Goal: Task Accomplishment & Management: Use online tool/utility

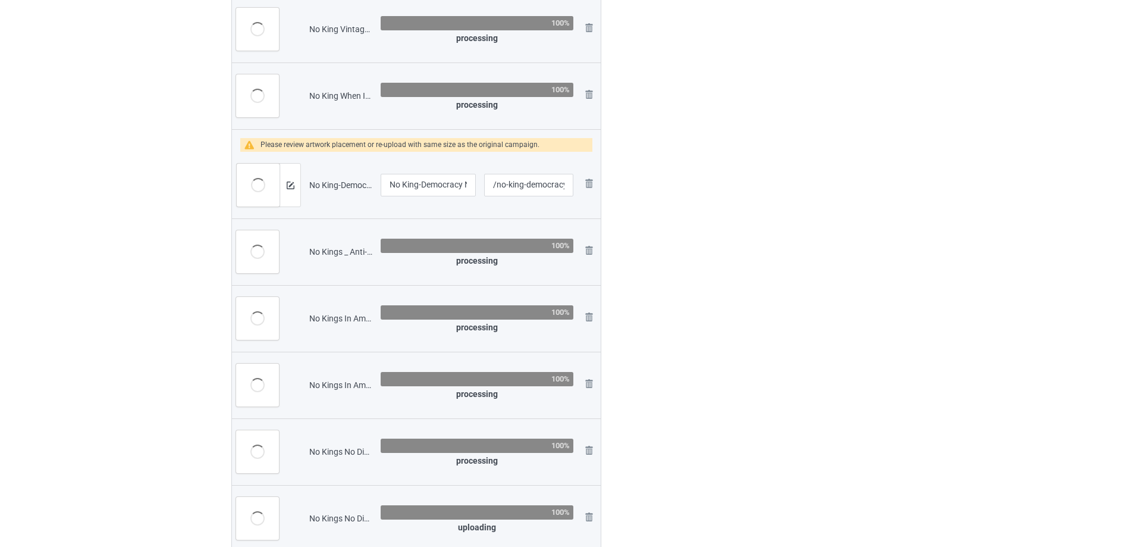
scroll to position [532, 0]
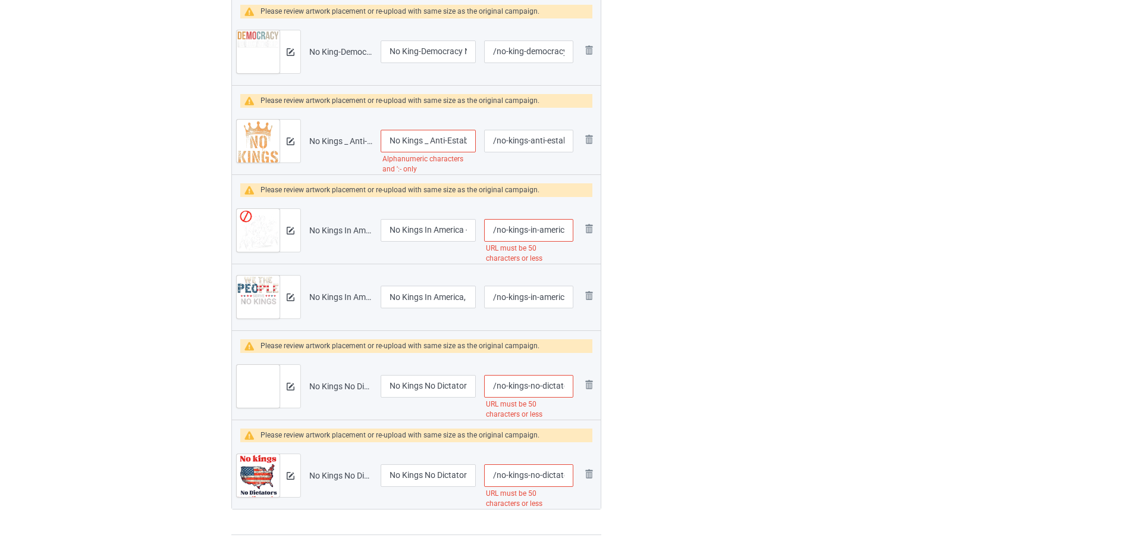
scroll to position [815, 0]
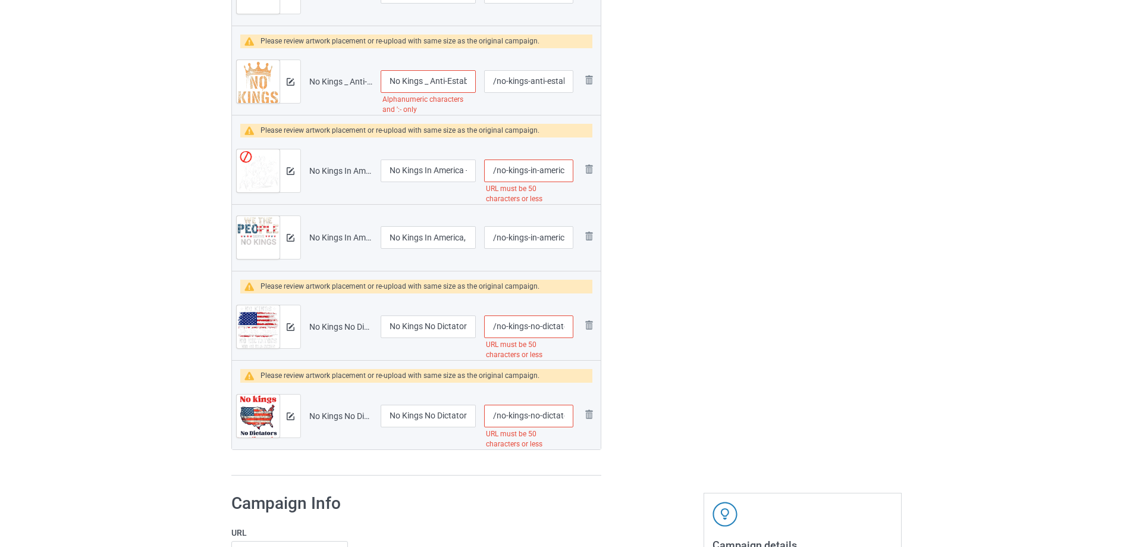
click at [250, 376] on img at bounding box center [252, 375] width 16 height 9
click at [291, 376] on div "Please review artwork placement or re-upload with same size as the original cam…" at bounding box center [400, 376] width 279 height 14
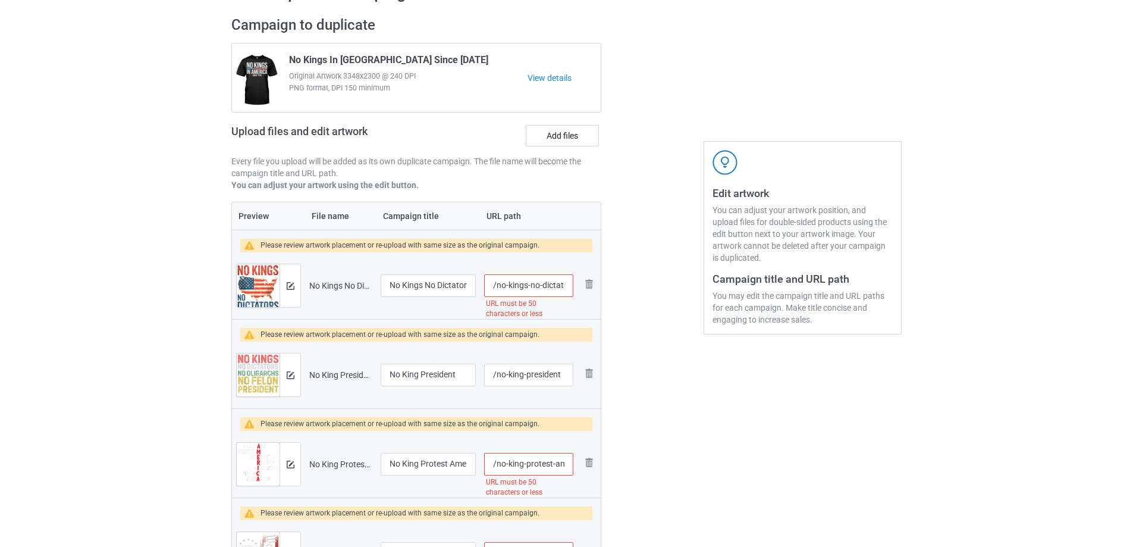
scroll to position [0, 0]
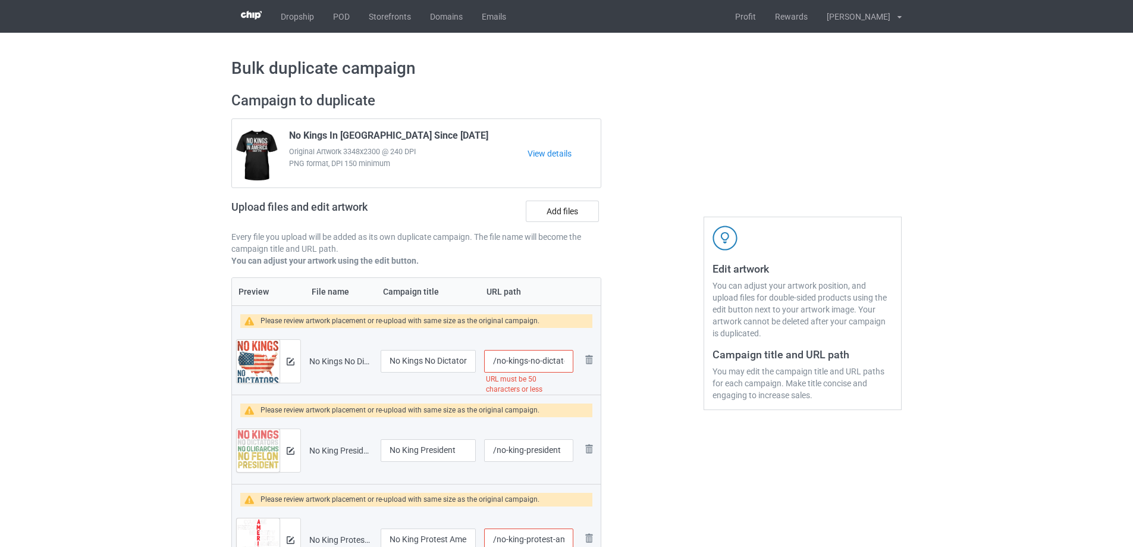
drag, startPoint x: 525, startPoint y: 359, endPoint x: 544, endPoint y: 362, distance: 19.2
click at [544, 362] on input "/no-kings-no-dictators-no-oligarchs-anti-oligarchy-resist" at bounding box center [528, 361] width 89 height 23
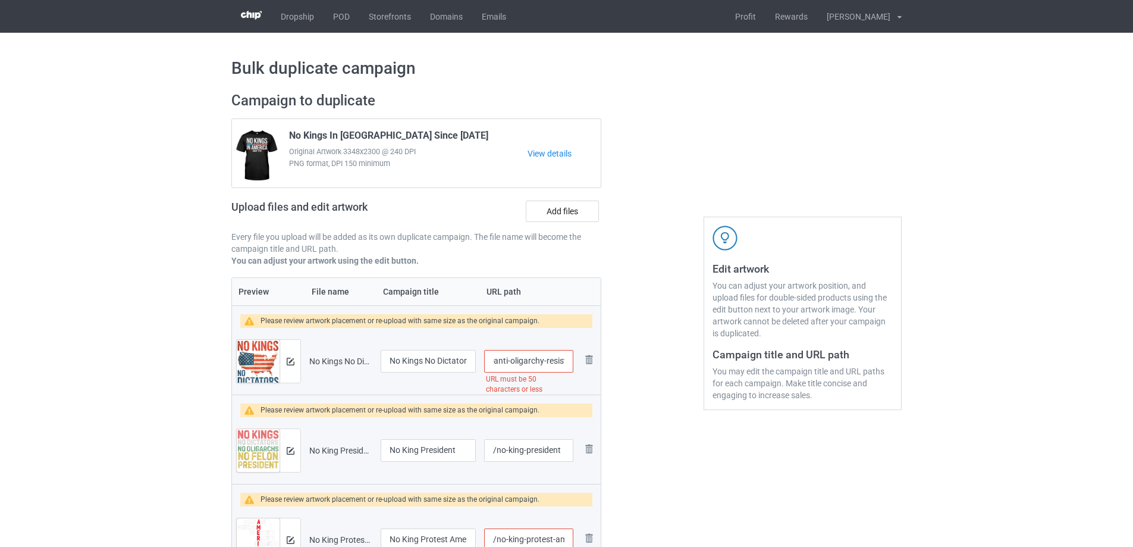
drag, startPoint x: 542, startPoint y: 359, endPoint x: 574, endPoint y: 359, distance: 31.5
click at [574, 359] on td "/no-kings-no-dictators-no-oligarchs-anti-oligarchy-resist URL must be 50 charac…" at bounding box center [529, 361] width 98 height 67
type input "/no-kings-no-dictators-no-oligarchs-anti-oligarchy"
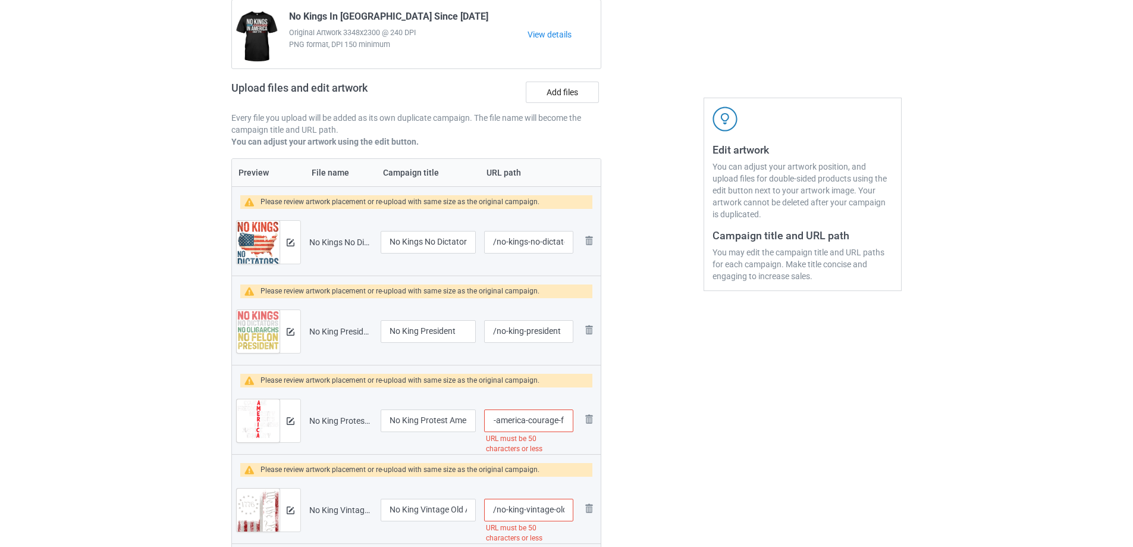
scroll to position [0, 150]
drag, startPoint x: 531, startPoint y: 421, endPoint x: 578, endPoint y: 421, distance: 47.6
click at [578, 421] on tr "Preview and edit artwork No King Protest America Courage Freedom Rights Resist(…" at bounding box center [416, 420] width 369 height 67
click at [551, 418] on input "/no-king-protest-america-courage-freedom-rights-resist-66-k" at bounding box center [528, 420] width 89 height 23
drag, startPoint x: 545, startPoint y: 420, endPoint x: 570, endPoint y: 421, distance: 25.0
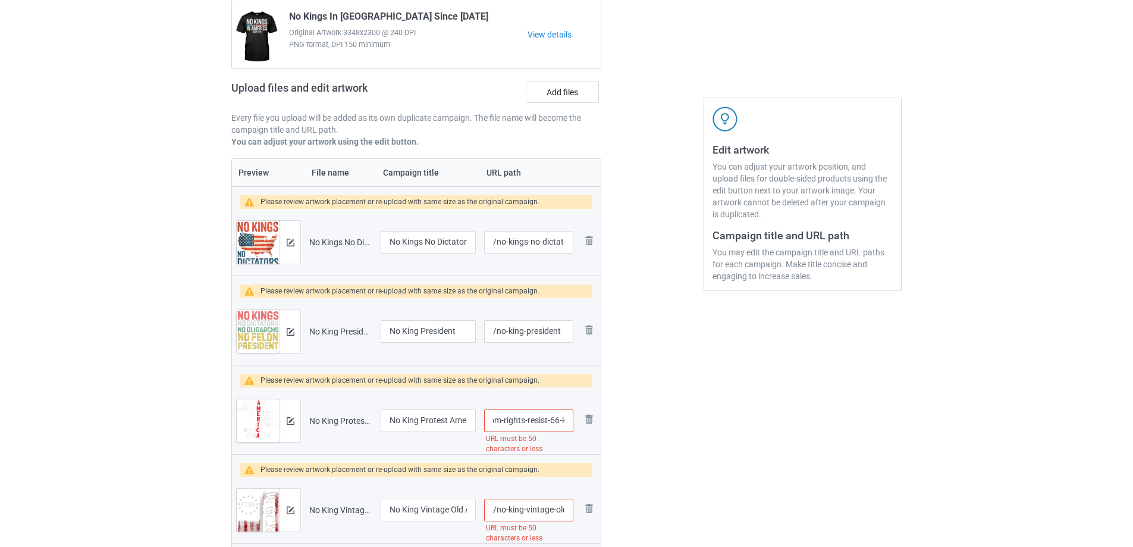
click at [570, 421] on input "/no-king-protest-america-courage-freedom-rights-resist-66-k" at bounding box center [528, 420] width 89 height 23
type input "/no-king-protest-america-courage-freedom-rights"
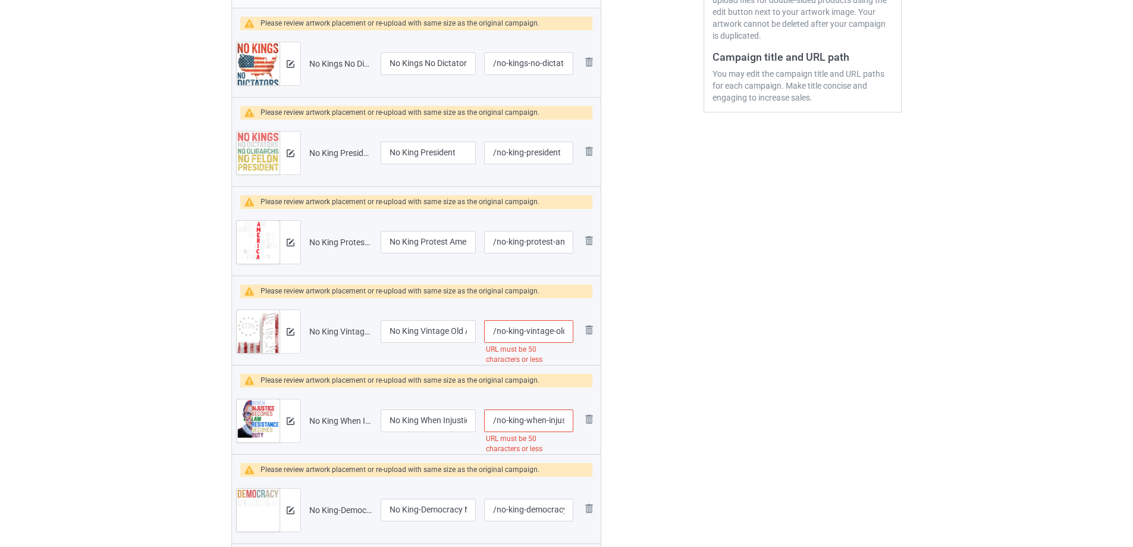
scroll to position [0, 179]
drag, startPoint x: 552, startPoint y: 332, endPoint x: 574, endPoint y: 331, distance: 22.0
click at [574, 331] on td "/no-king-vintage-old-american-flag-patriotic-1776-we-the-people-[GEOGRAPHIC_DAT…" at bounding box center [529, 331] width 98 height 67
click at [547, 330] on input "/no-king-vintage-old-american-flag-patriotic-1776-we-the-people-[GEOGRAPHIC_DAT…" at bounding box center [528, 331] width 89 height 23
drag, startPoint x: 549, startPoint y: 332, endPoint x: 564, endPoint y: 331, distance: 15.5
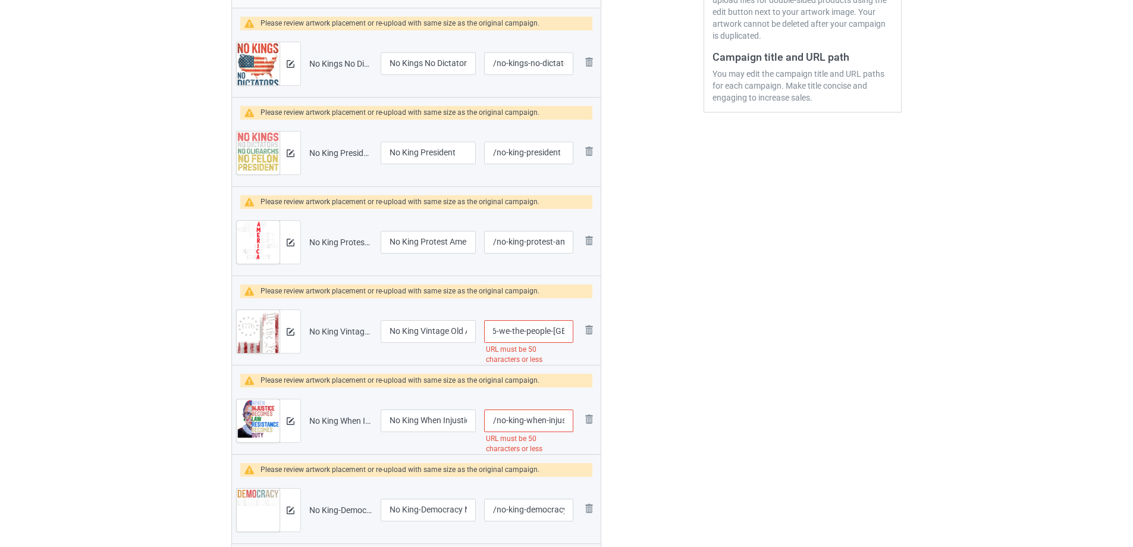
click at [564, 331] on input "/no-king-vintage-old-american-flag-patriotic-1776-we-the-people-[GEOGRAPHIC_DAT…" at bounding box center [528, 331] width 89 height 23
drag, startPoint x: 525, startPoint y: 330, endPoint x: 507, endPoint y: 331, distance: 18.5
click at [507, 331] on input "/no-king-vintage-old-american-flag-patriotic-1776-we-the-people" at bounding box center [528, 331] width 89 height 23
click at [516, 331] on input "/no-king-vintage-old-american-flag-patriotic-1776-we-the-people" at bounding box center [528, 331] width 89 height 23
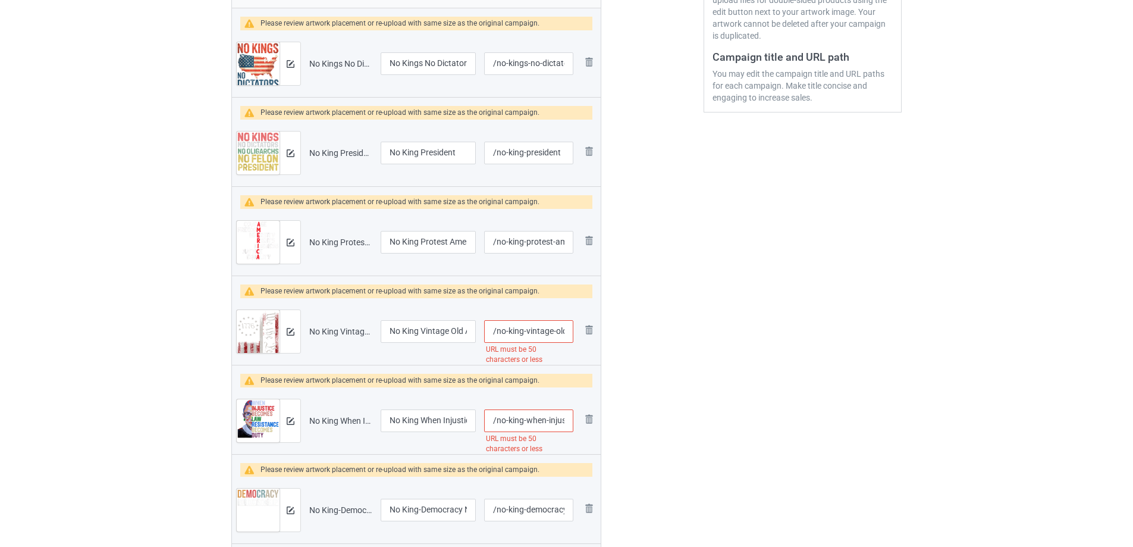
click at [532, 330] on input "/no-king-vintage-old-american-flag-patriotic-1776-we-the-people" at bounding box center [528, 331] width 89 height 23
drag, startPoint x: 530, startPoint y: 329, endPoint x: 539, endPoint y: 331, distance: 9.2
click at [539, 331] on input "/no-king-vintage-old-american-flag-patriotic-1776-we-the-people" at bounding box center [528, 331] width 89 height 23
click at [530, 331] on input "/no-king-vintage-old-american-flag-patriotic-1776-we-the-people" at bounding box center [528, 331] width 89 height 23
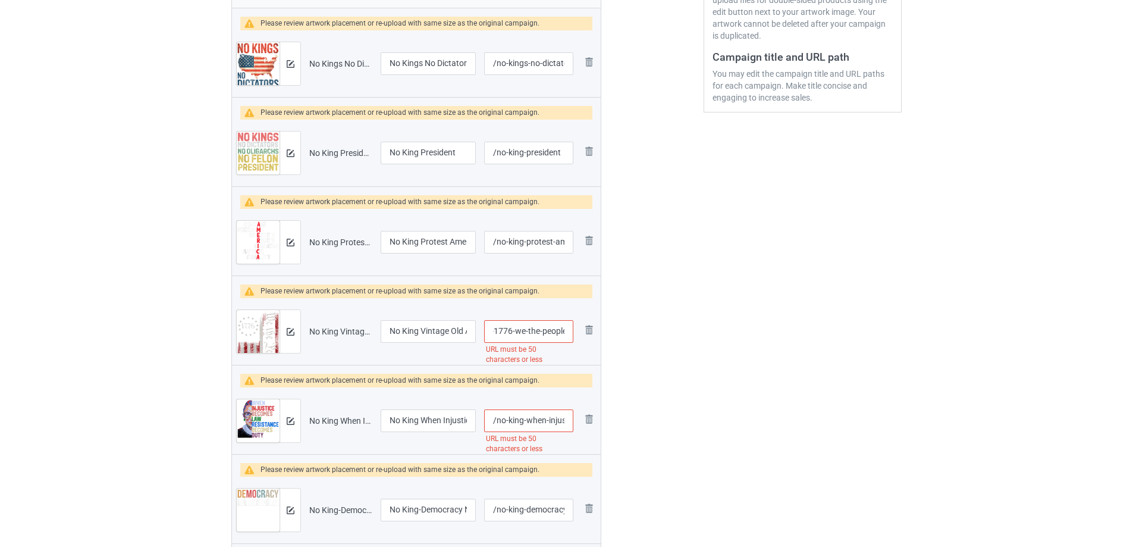
drag, startPoint x: 513, startPoint y: 331, endPoint x: 568, endPoint y: 332, distance: 54.7
click at [568, 332] on input "/no-king-vintage-old-american-flag-patriotic-1776-we-the-people" at bounding box center [528, 331] width 89 height 23
type input "/no-king-vintage-old-american-flag-patriotic-1776"
click at [648, 378] on div at bounding box center [653, 394] width 86 height 1216
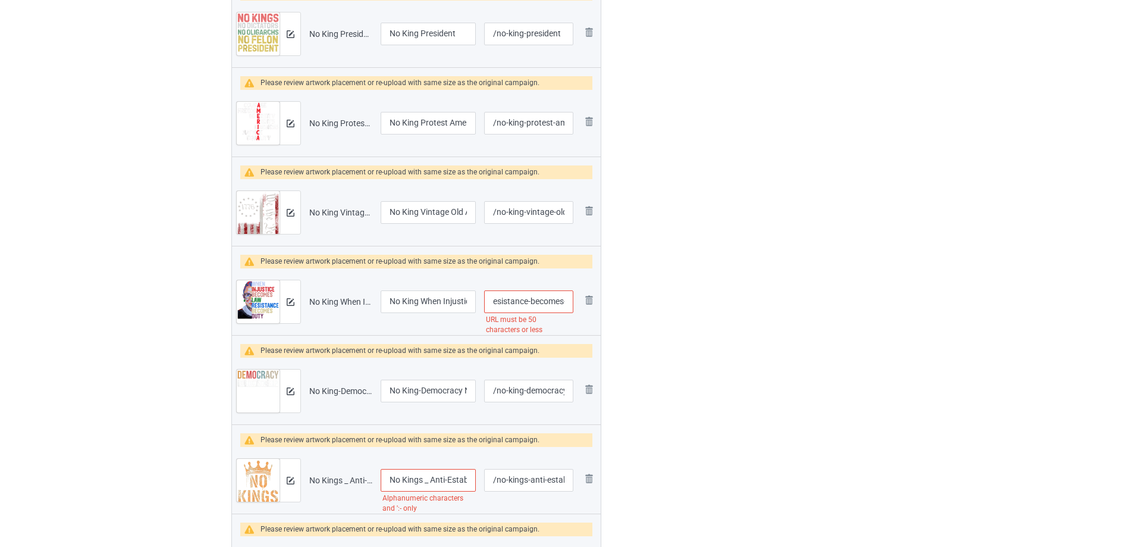
scroll to position [0, 199]
drag, startPoint x: 549, startPoint y: 300, endPoint x: 569, endPoint y: 300, distance: 20.2
click at [569, 300] on input "/no-king-when-injustice-becomes-law-resistance-becomes-duty-rbg-quote" at bounding box center [528, 301] width 89 height 23
click at [554, 300] on input "/no-king-when-injustice-becomes-law-resistance-becomes-duty-rbg-quote" at bounding box center [528, 301] width 89 height 23
drag, startPoint x: 526, startPoint y: 301, endPoint x: 568, endPoint y: 302, distance: 42.2
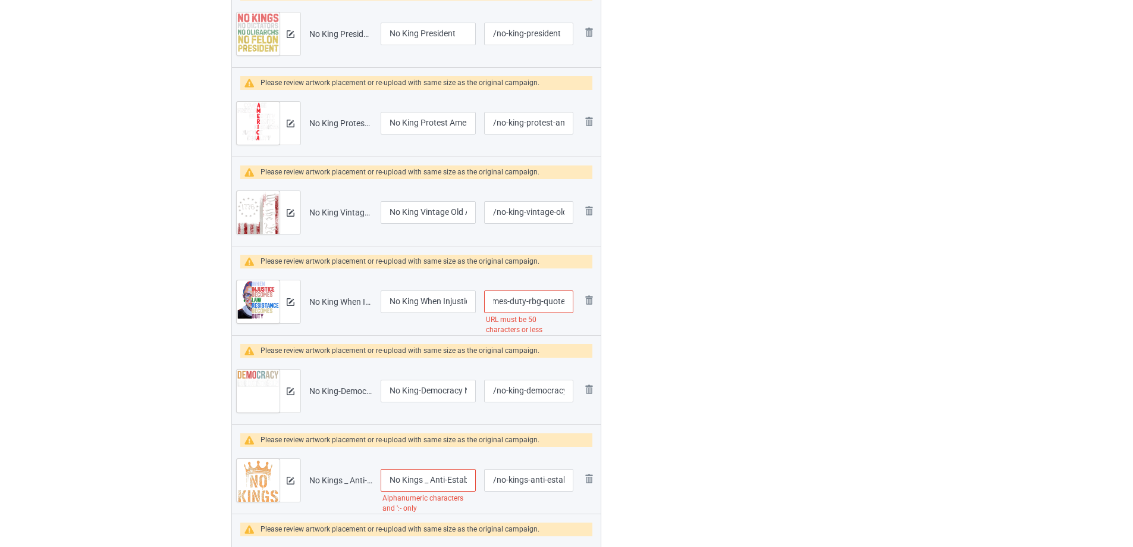
click at [568, 302] on input "/no-king-when-injustice-becomes-law-resistance-becomes-duty-rbg-quote" at bounding box center [528, 301] width 89 height 23
type input "/no-king-when-injustice-becomes-law-resistance"
click at [532, 393] on input "/no-king-democracy-not-dictatorship" at bounding box center [528, 390] width 89 height 23
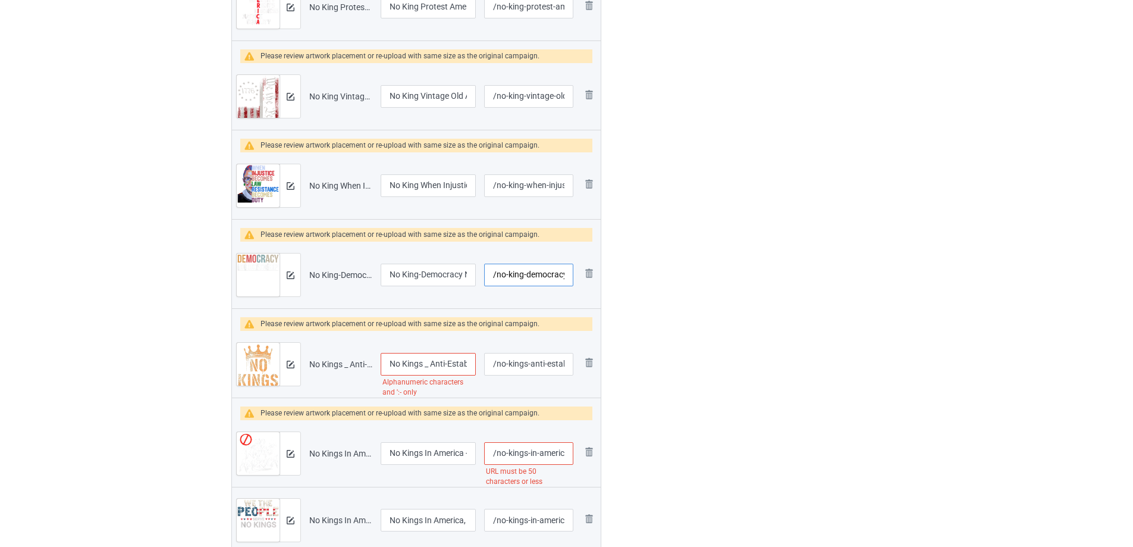
scroll to position [535, 0]
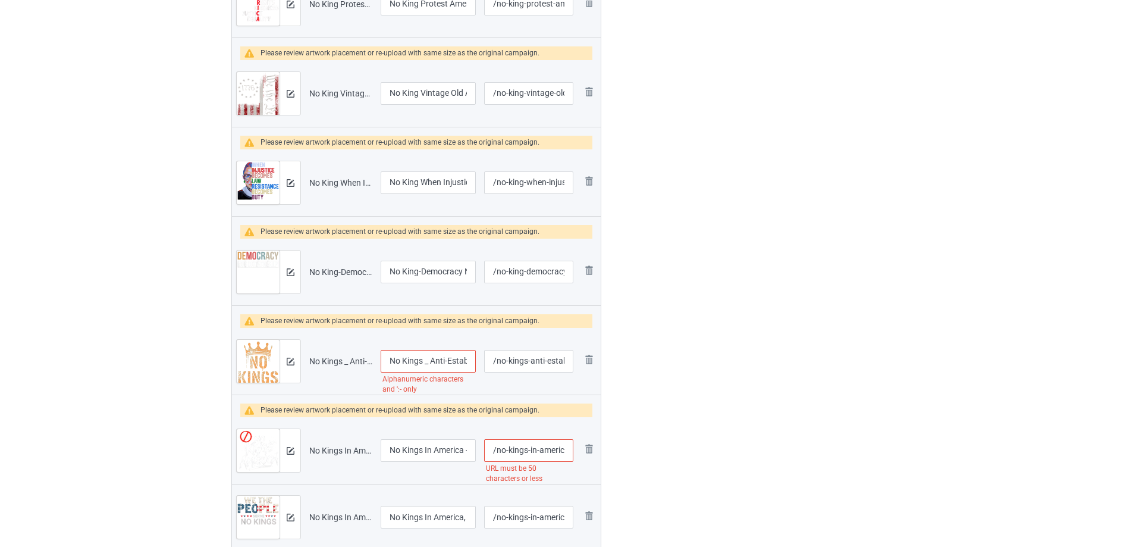
click at [429, 362] on input "No Kings _ Anti-Establisht, Grunge - Political" at bounding box center [428, 361] width 95 height 23
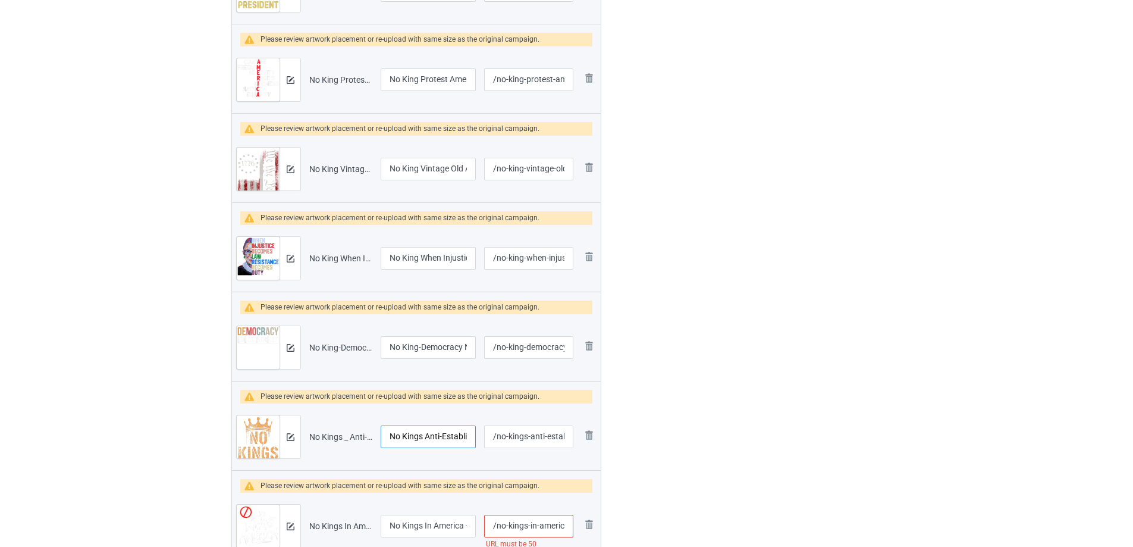
scroll to position [476, 0]
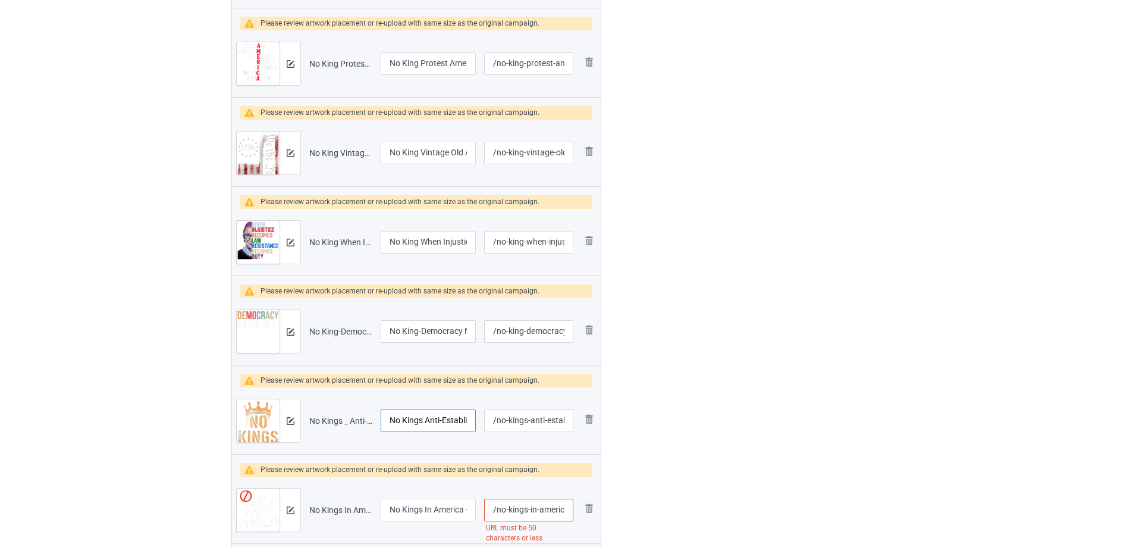
type input "No Kings Anti-Establisht, Grunge - Political"
click at [526, 425] on input "/no-kings-anti-establisht-grunge-political" at bounding box center [528, 420] width 89 height 23
click at [542, 421] on input "/no-kings-anti-establisht-grunge-political" at bounding box center [528, 420] width 89 height 23
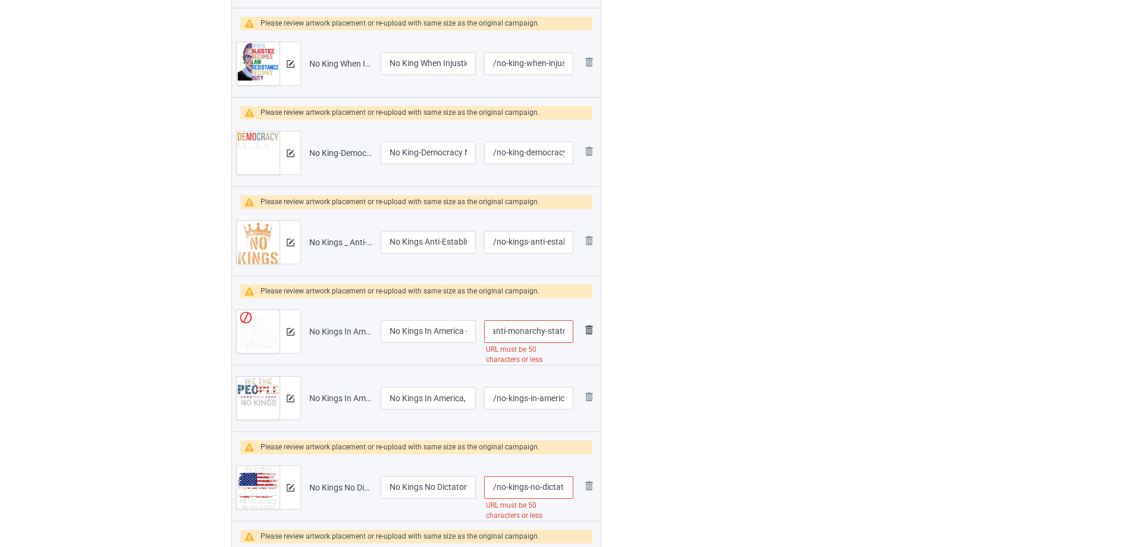
scroll to position [0, 124]
drag, startPoint x: 542, startPoint y: 332, endPoint x: 585, endPoint y: 331, distance: 42.8
click at [585, 331] on tr "Preview and edit artwork No Kings In America - Anti-Monarchy Statet, [DATE].png…" at bounding box center [416, 331] width 369 height 67
click at [556, 329] on input "/no-kings-in-america-anti-monarchy-statet-4-th-of-july" at bounding box center [528, 331] width 89 height 23
drag, startPoint x: 524, startPoint y: 333, endPoint x: 568, endPoint y: 334, distance: 44.0
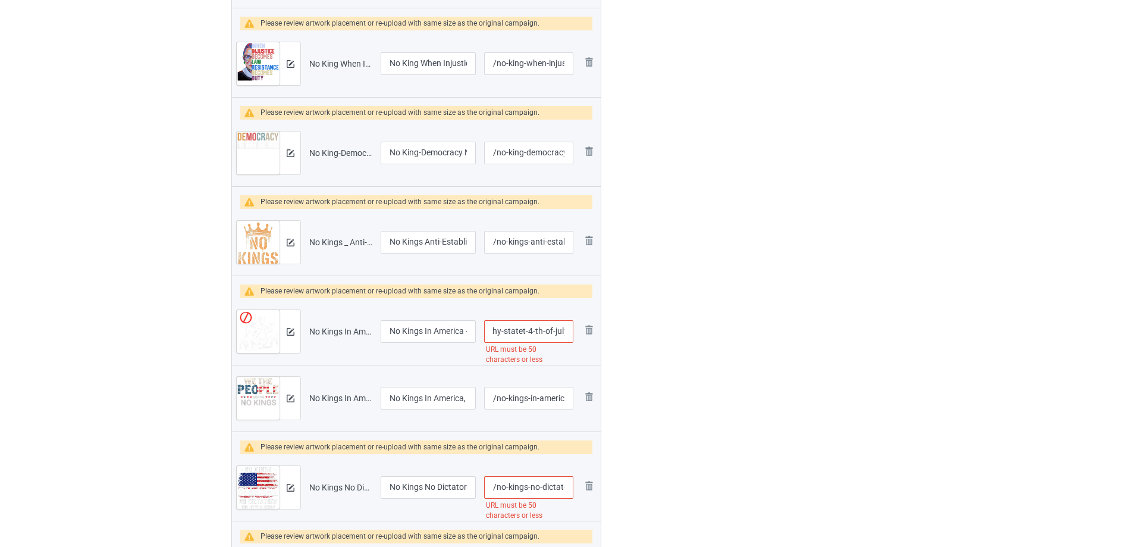
click at [568, 334] on input "/no-kings-in-america-anti-monarchy-statet-4-th-of-july" at bounding box center [528, 331] width 89 height 23
type input "/no-kings-in-america-anti-monarchy-statet"
click at [506, 481] on input "/no-kings-no-dictators-no-oligarchs-anti-oligarchy-4-th-july" at bounding box center [528, 487] width 89 height 23
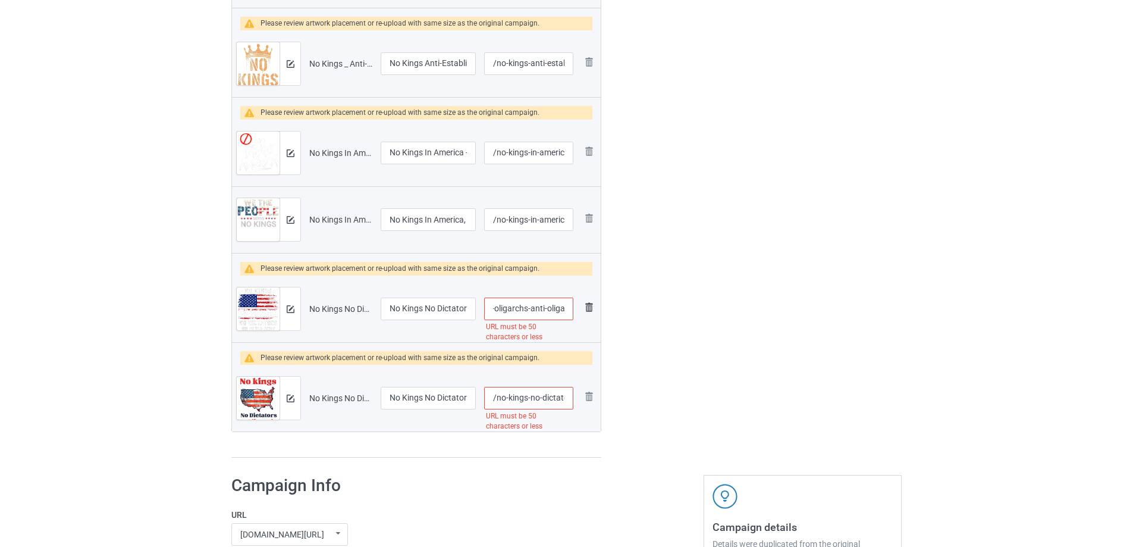
scroll to position [0, 141]
drag, startPoint x: 544, startPoint y: 308, endPoint x: 585, endPoint y: 304, distance: 40.6
click at [585, 304] on tr "Preview and edit artwork No Kings No Dictators No Oligarchs Anti Oligarchy [DAT…" at bounding box center [416, 308] width 369 height 67
click at [556, 305] on input "/no-kings-no-dictators-no-oligarchs-anti-oligarchy-4-th-july" at bounding box center [528, 308] width 89 height 23
drag, startPoint x: 534, startPoint y: 309, endPoint x: 563, endPoint y: 310, distance: 29.8
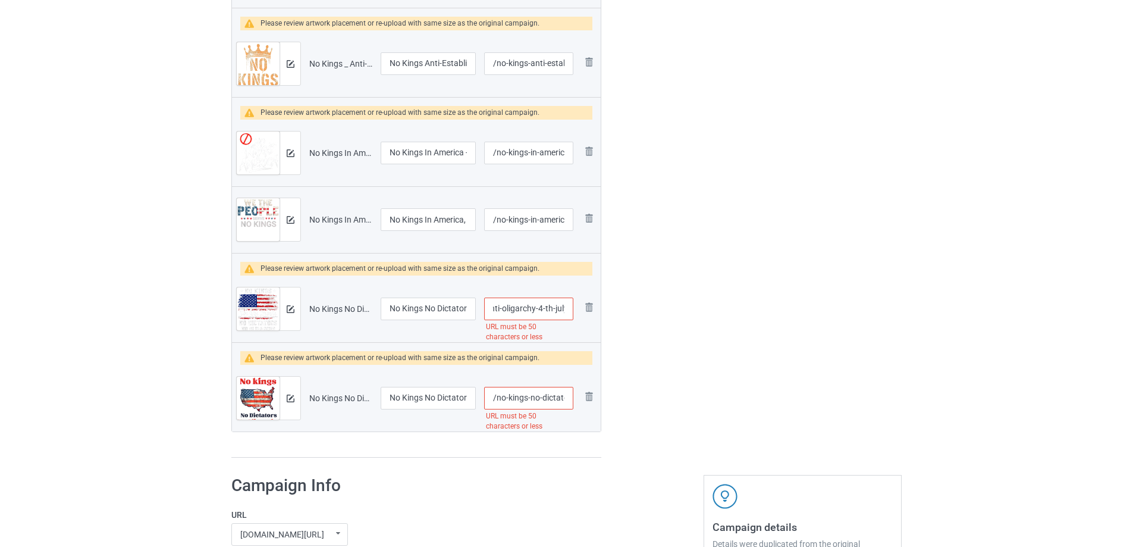
click at [563, 310] on input "/no-kings-no-dictators-no-oligarchs-anti-oligarchy-4-th-july" at bounding box center [528, 308] width 89 height 23
type input "/no-kings-no-dictators-no-oligarchs-anti-oligarchy"
click at [545, 400] on input "/no-kings-no-dictators-no-oligarchs-anti-oligarchy-activism" at bounding box center [528, 398] width 89 height 23
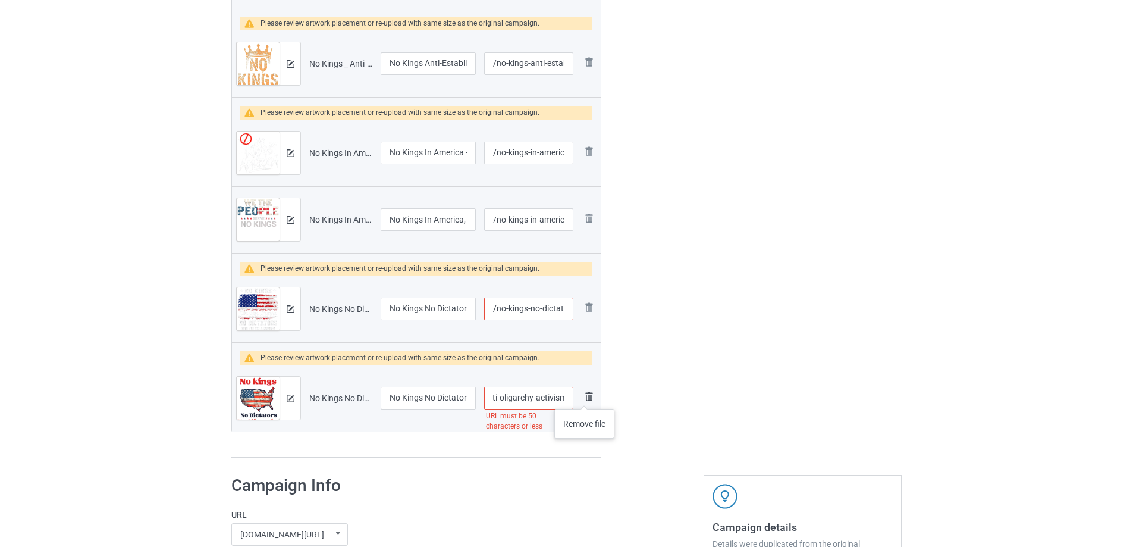
drag, startPoint x: 532, startPoint y: 399, endPoint x: 585, endPoint y: 397, distance: 52.4
click at [585, 397] on tr "Preview and edit artwork No Kings No Dictators No Oligarchs Anti Oligarchy Acti…" at bounding box center [416, 398] width 369 height 67
click at [554, 402] on input "/no-kings-no-dictators-no-oligarchs-anti-oligarchy-activism" at bounding box center [528, 398] width 89 height 23
drag, startPoint x: 532, startPoint y: 400, endPoint x: 568, endPoint y: 397, distance: 36.4
click at [568, 397] on input "/no-kings-no-dictators-no-oligarchs-anti-oligarchy-activism" at bounding box center [528, 398] width 89 height 23
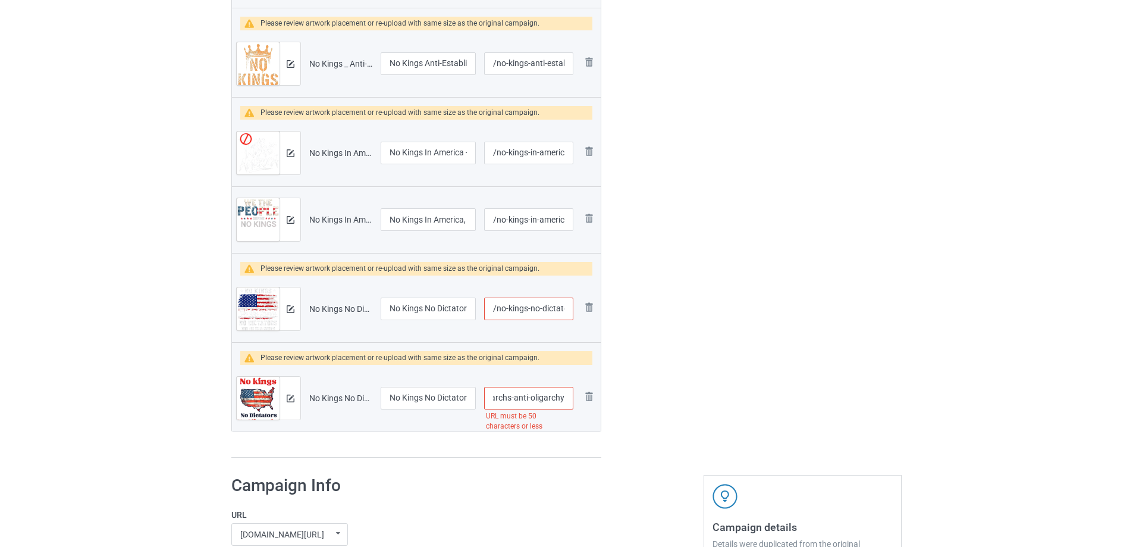
scroll to position [0, 110]
type input "/no-kings-no-dictators-no-oligarchs-anti-oligarchy"
click at [552, 310] on input "/no-kings-no-dictators-no-oligarchs-anti-oligarchy" at bounding box center [528, 308] width 89 height 23
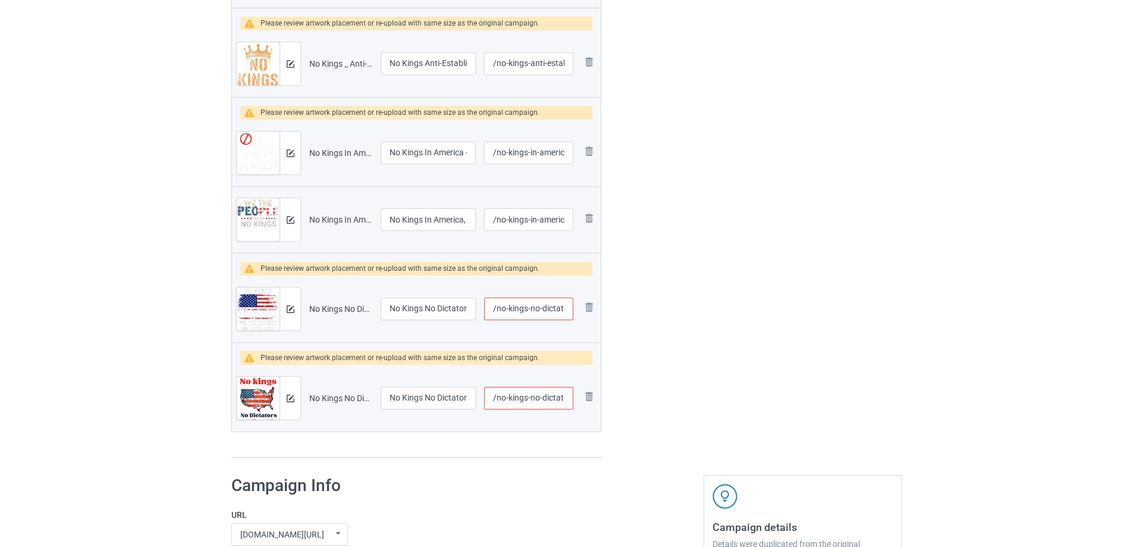
scroll to position [0, 110]
drag, startPoint x: 562, startPoint y: 308, endPoint x: 580, endPoint y: 307, distance: 18.5
click at [580, 307] on tr "Preview and edit artwork No Kings No Dictators No Oligarchs Anti Oligarchy [DAT…" at bounding box center [416, 308] width 369 height 67
click at [554, 307] on input "/no-kings-no-dictators-no-oligarchs-anti-oligarchy" at bounding box center [528, 308] width 89 height 23
click at [564, 310] on input "/no-kings-no-dictators-no-oligarchs-anti-oligarchy" at bounding box center [528, 308] width 89 height 23
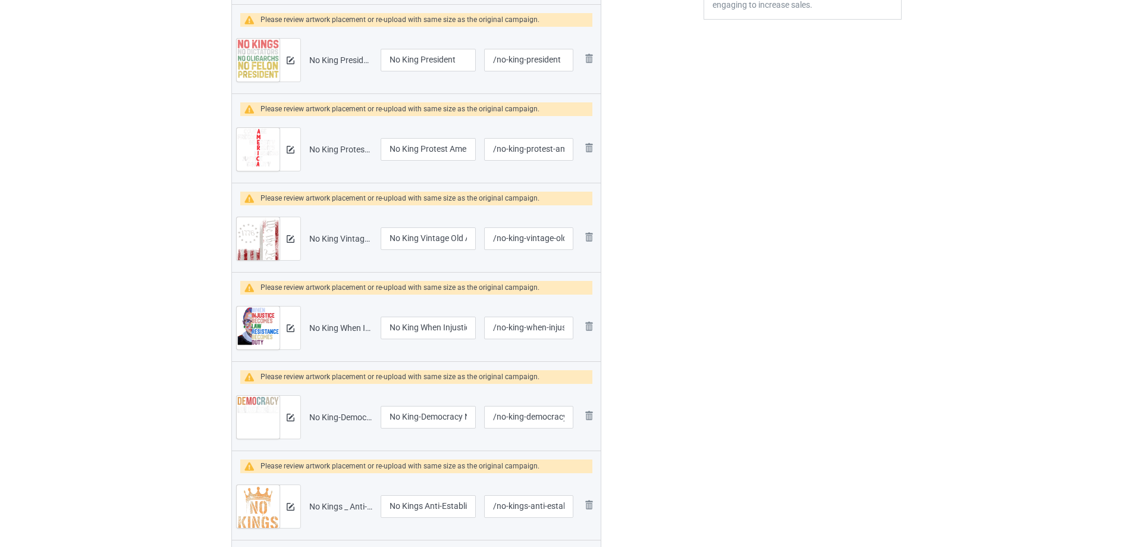
scroll to position [119, 0]
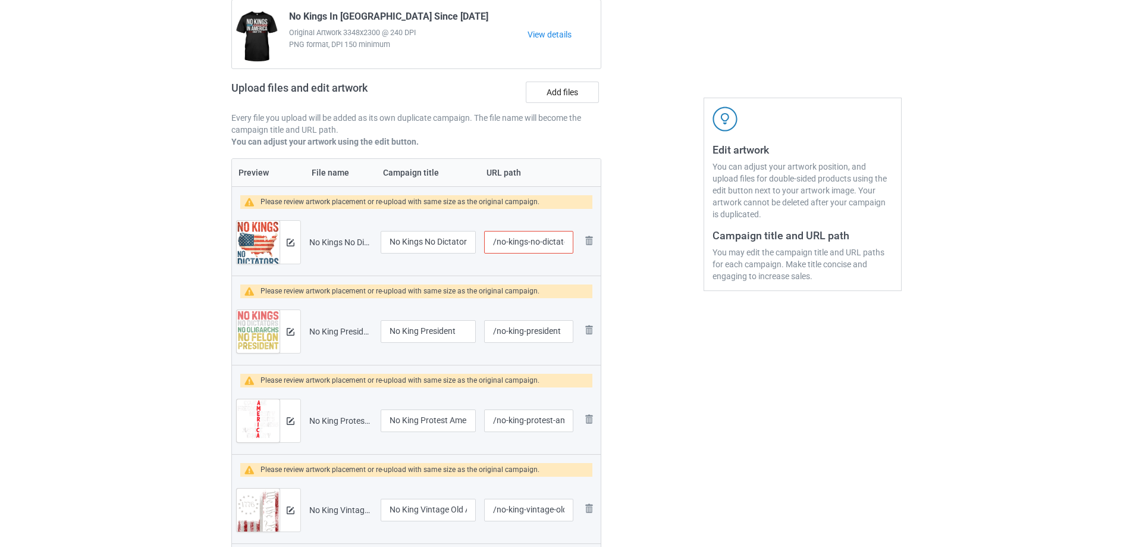
click at [531, 244] on input "/no-kings-no-dictators-no-oligarchs-anti-oligarchy" at bounding box center [528, 242] width 89 height 23
drag, startPoint x: 539, startPoint y: 242, endPoint x: 569, endPoint y: 244, distance: 29.8
click at [569, 244] on input "/no-kings-no-dictators-no-oligarchs-anti-oligarchy" at bounding box center [528, 242] width 89 height 23
click at [564, 244] on input "/no-kings-no-dictators-no-oligarchs-anti-oligarchy" at bounding box center [528, 242] width 89 height 23
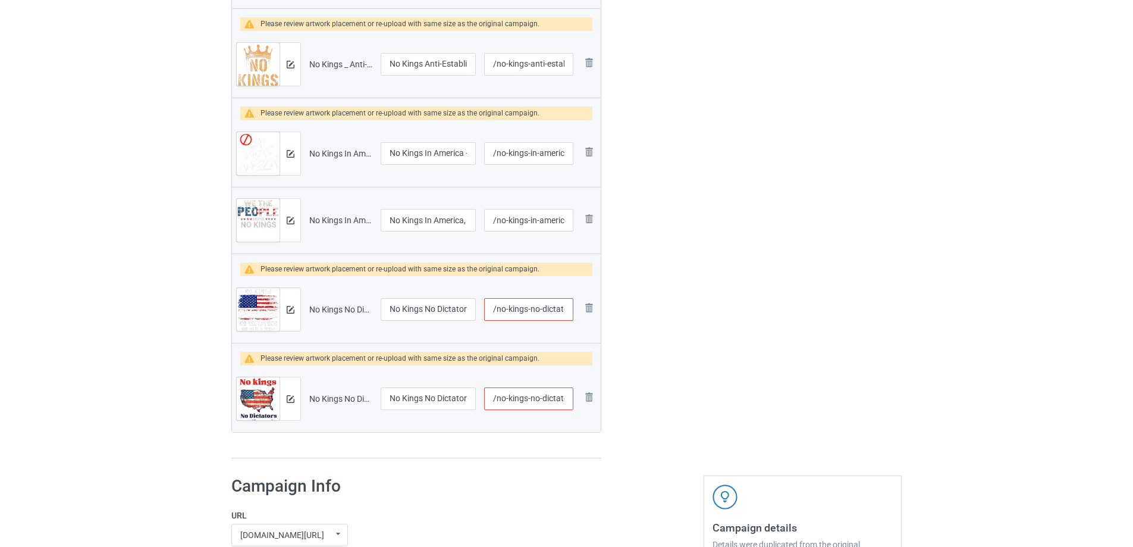
scroll to position [833, 0]
type input "/no-kings-no-dictators-no-oligarchs"
click at [554, 311] on input "/no-kings-no-dictators-no-oligarchs-anti-oligarchy" at bounding box center [528, 308] width 89 height 23
drag, startPoint x: 532, startPoint y: 306, endPoint x: 589, endPoint y: 310, distance: 57.9
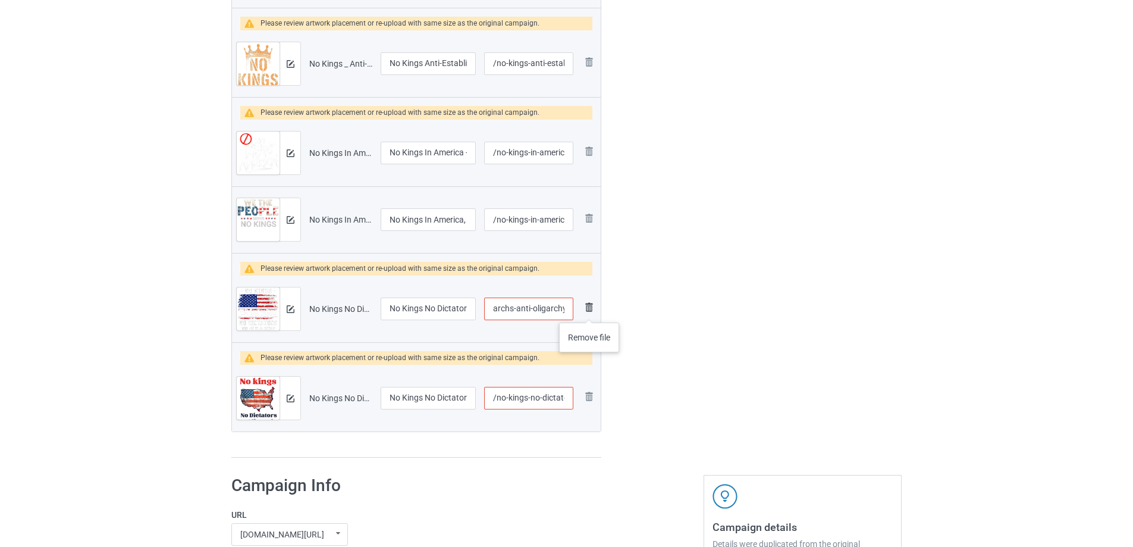
click at [589, 310] on tr "Preview and edit artwork No Kings No Dictators No Oligarchs Anti Oligarchy [DAT…" at bounding box center [416, 308] width 369 height 67
click at [563, 306] on input "/no-kings-no-dictators-no-oligarchs-anti-oligarchy" at bounding box center [528, 308] width 89 height 23
type input "/no-kings-no-dictators-no-oligarchs-anti"
click at [565, 400] on input "/no-kings-no-dictators-no-oligarchs-anti-oligarchy" at bounding box center [528, 398] width 89 height 23
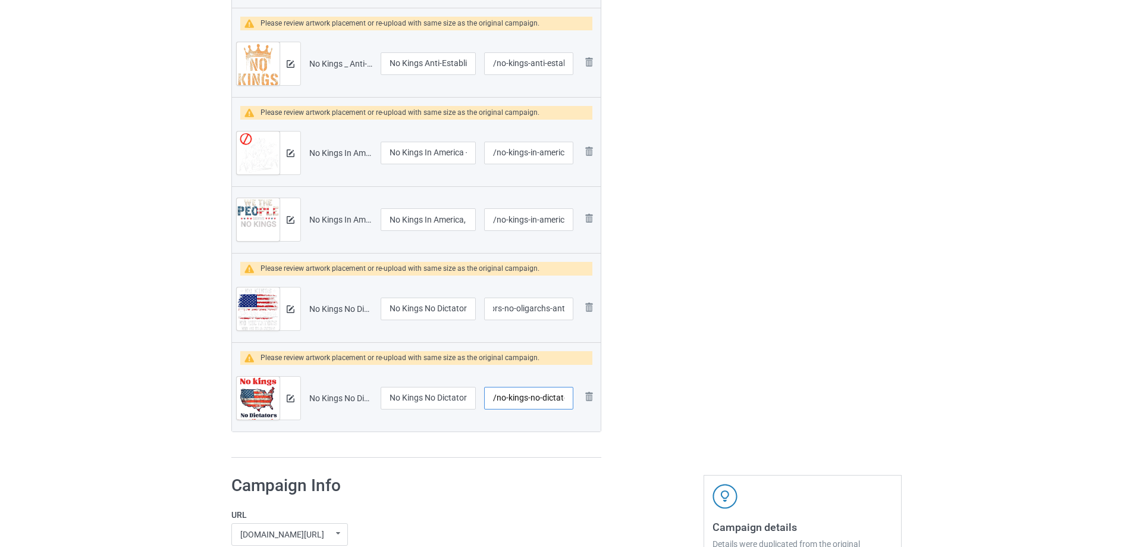
scroll to position [0, 0]
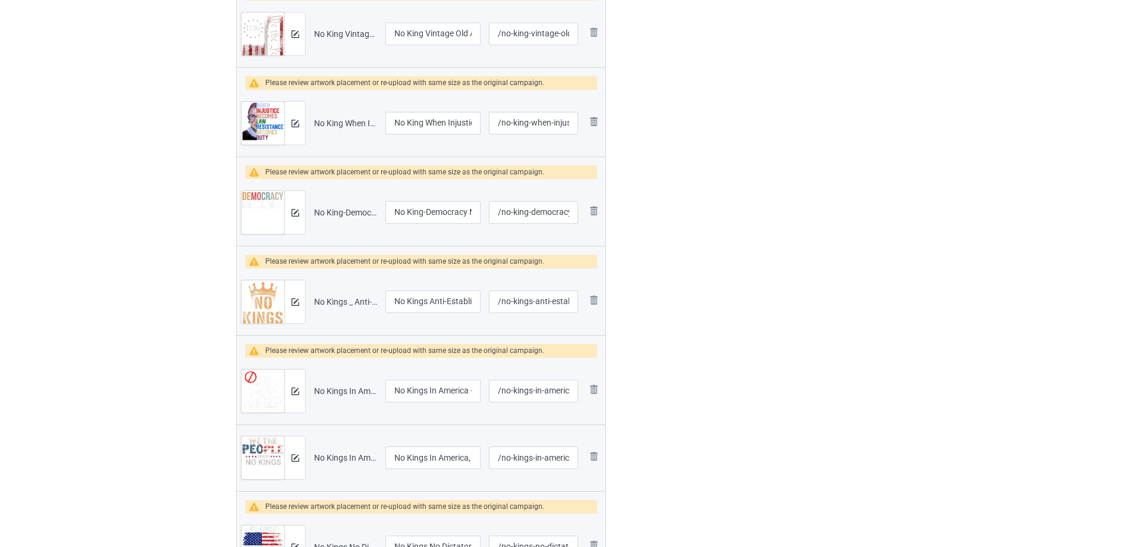
scroll to position [535, 0]
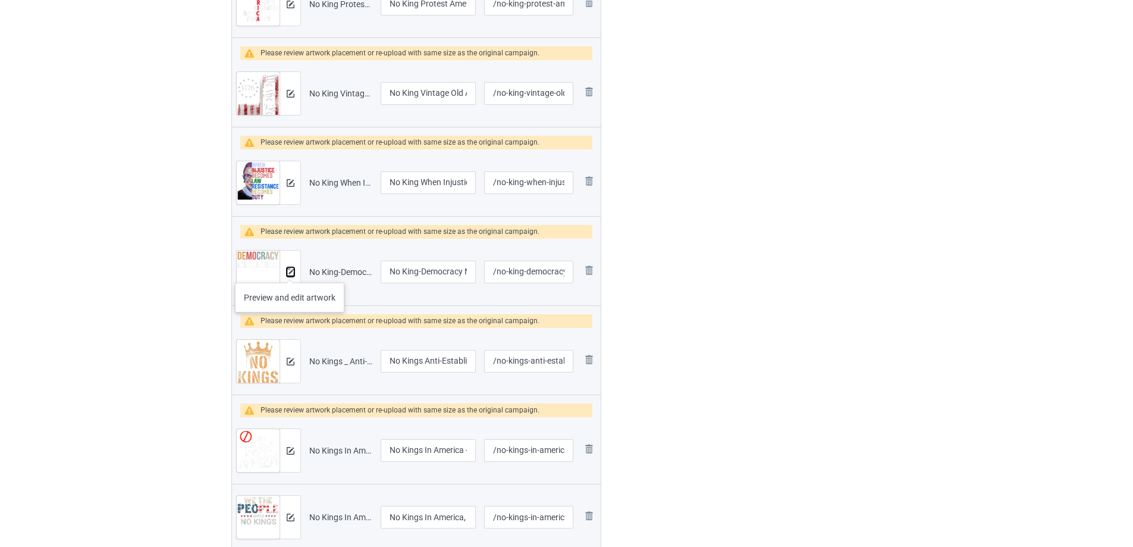
click at [290, 271] on img at bounding box center [291, 272] width 8 height 8
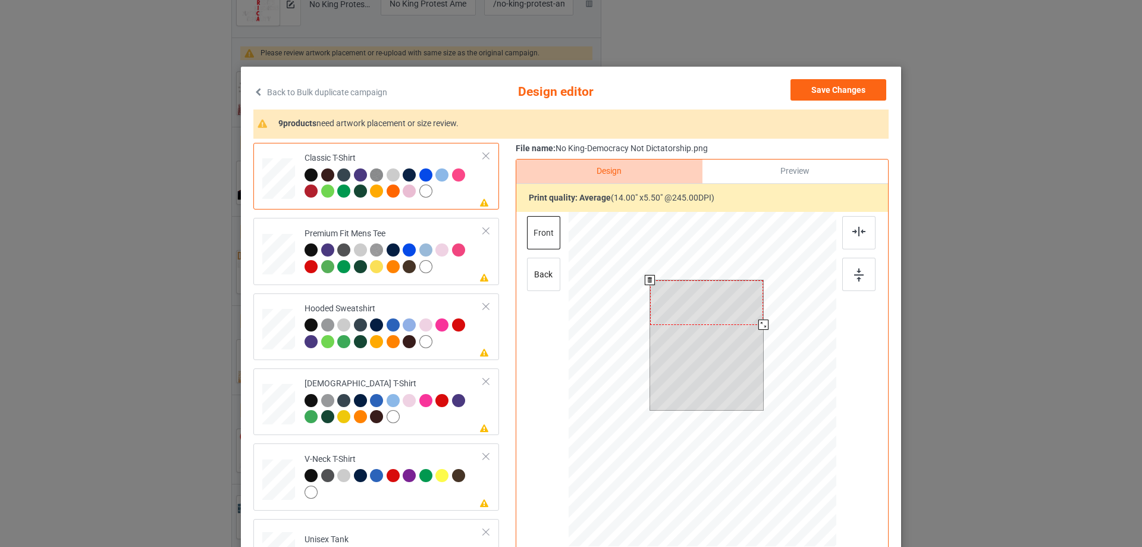
click at [681, 292] on div at bounding box center [707, 302] width 114 height 45
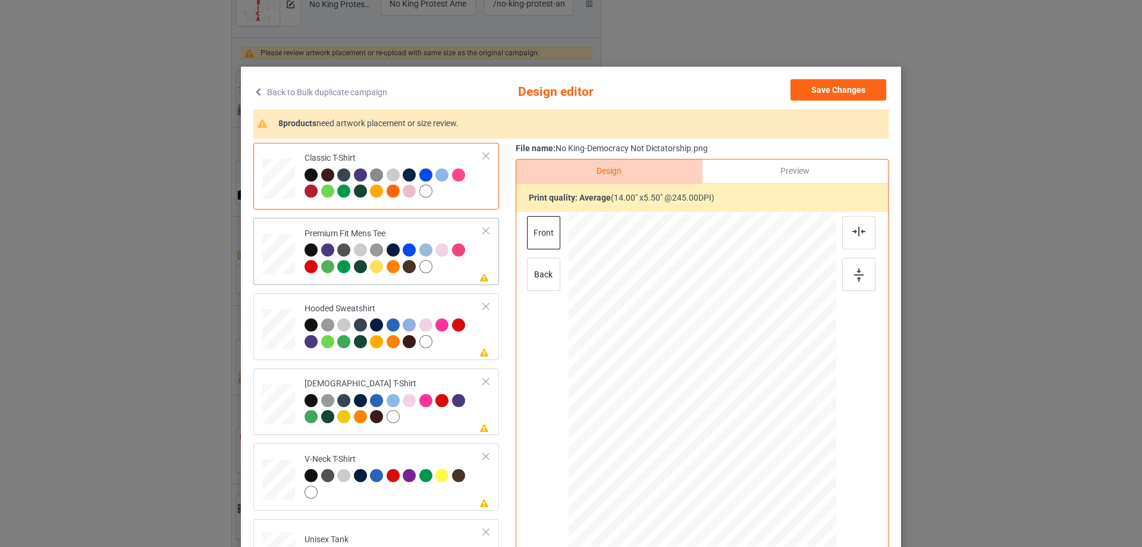
click at [461, 267] on div at bounding box center [394, 259] width 179 height 33
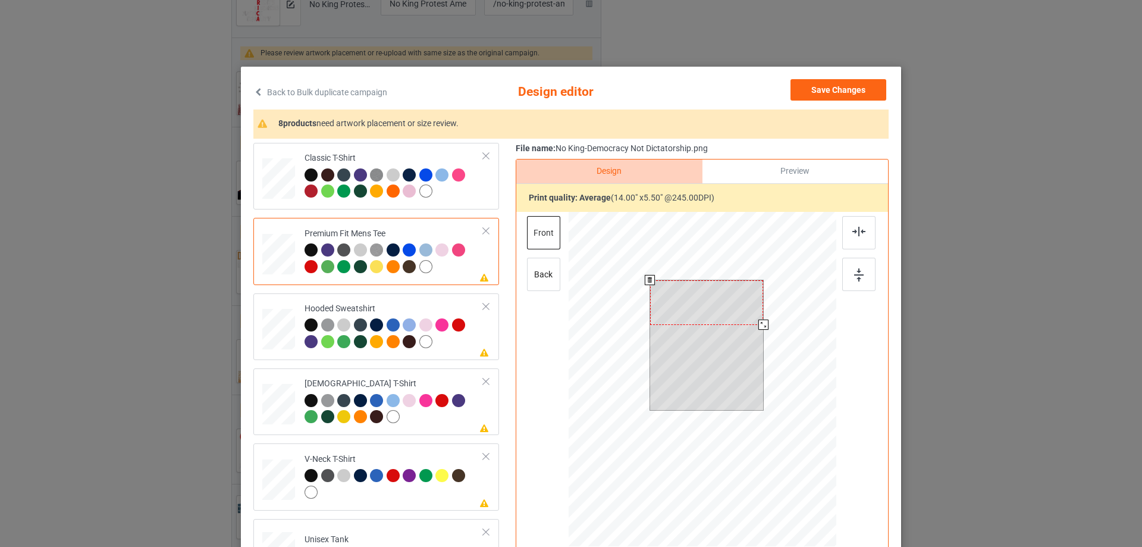
click at [707, 306] on div at bounding box center [707, 302] width 114 height 45
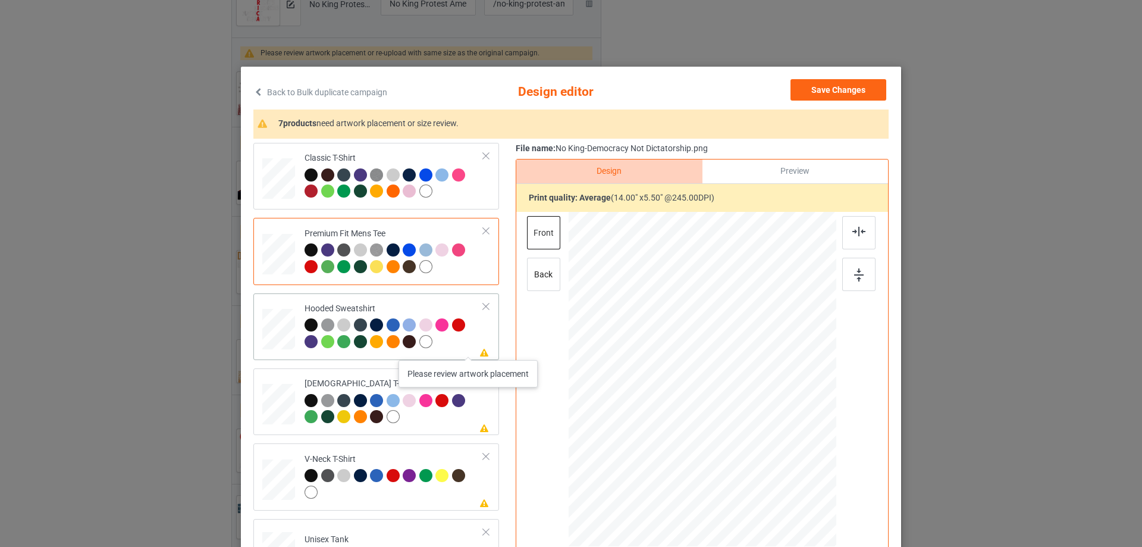
click at [479, 348] on icon at bounding box center [484, 351] width 10 height 8
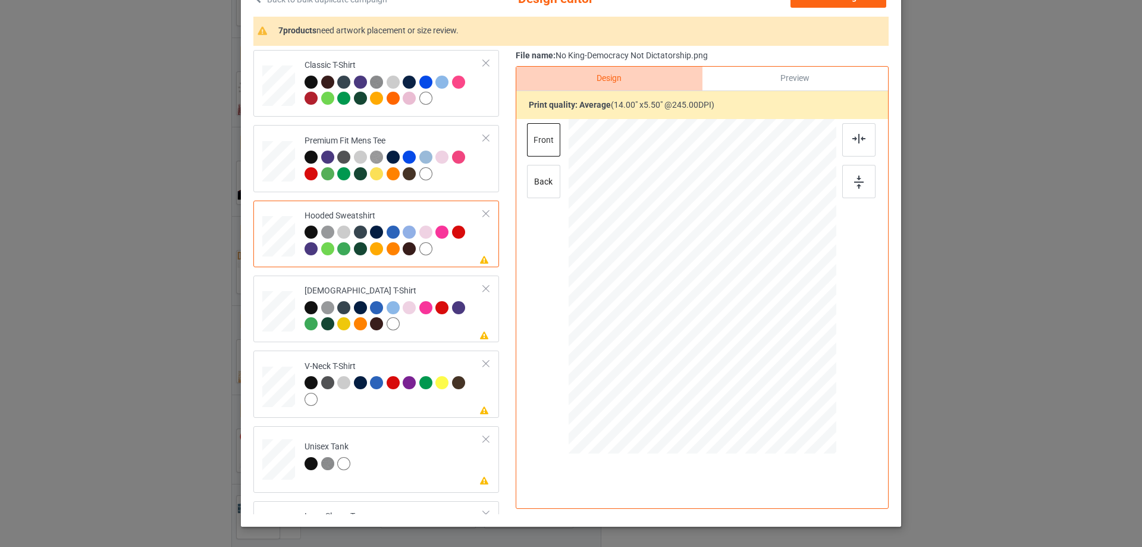
scroll to position [119, 0]
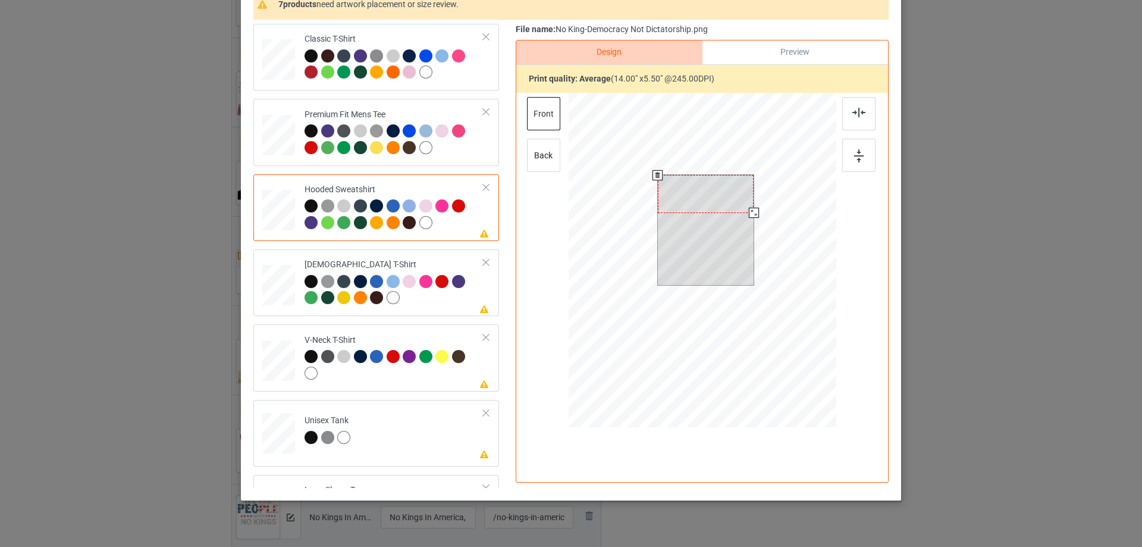
click at [704, 205] on div at bounding box center [706, 193] width 96 height 37
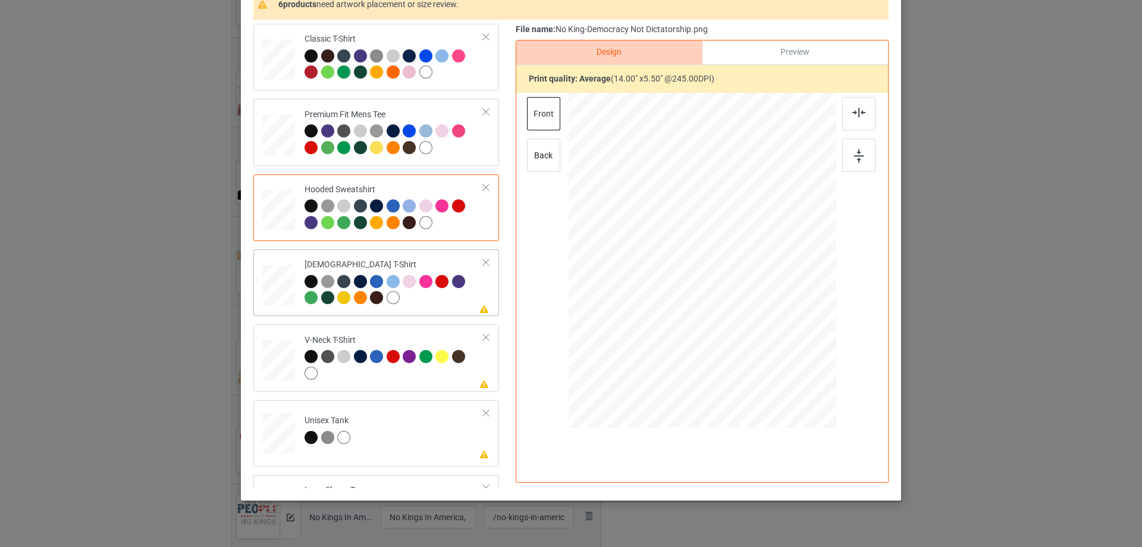
click at [469, 275] on div at bounding box center [394, 291] width 179 height 33
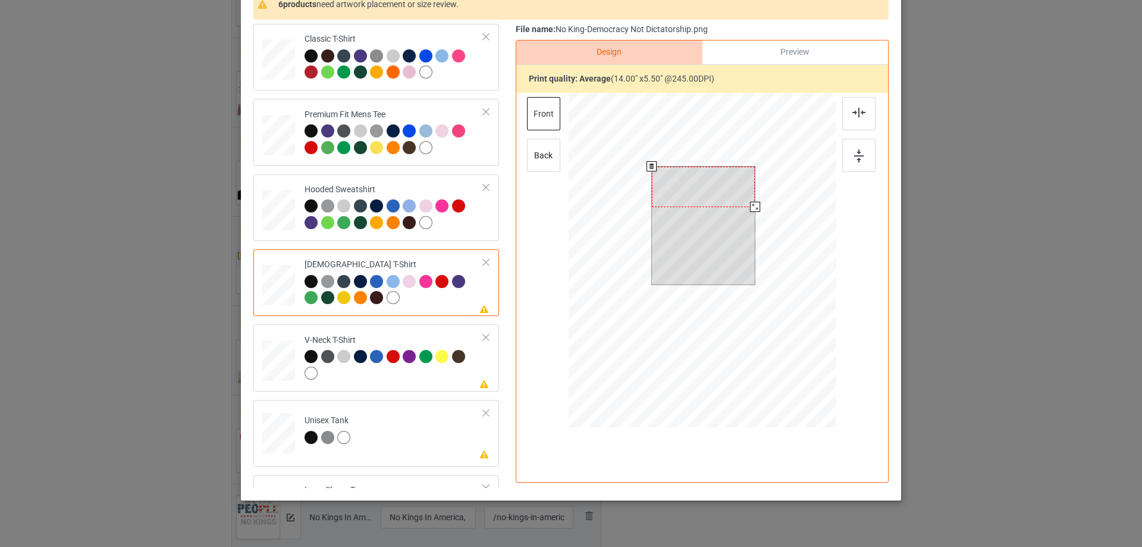
click at [704, 195] on div at bounding box center [703, 187] width 103 height 40
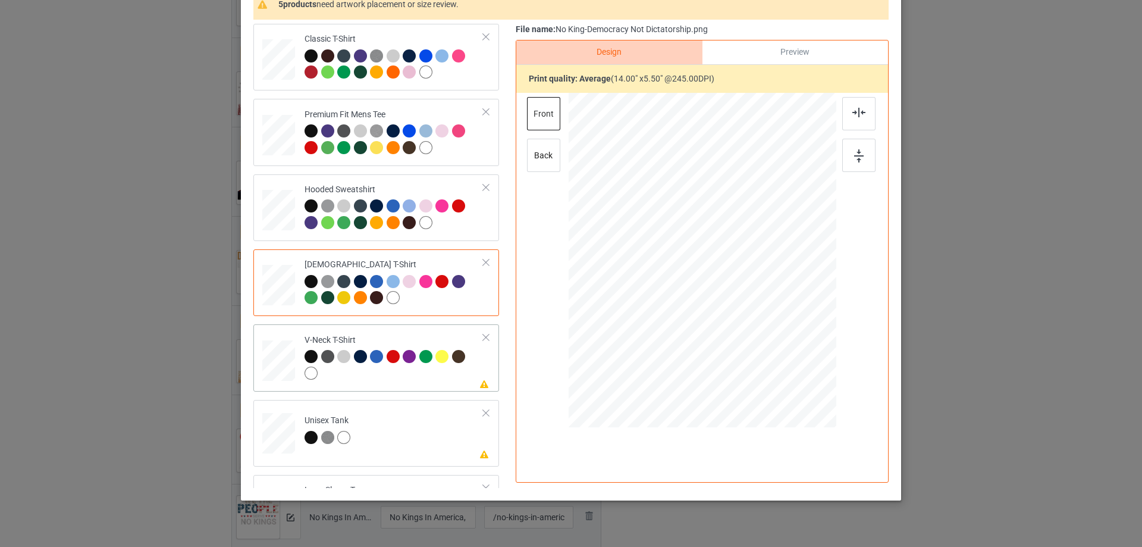
click at [469, 359] on div at bounding box center [394, 366] width 179 height 33
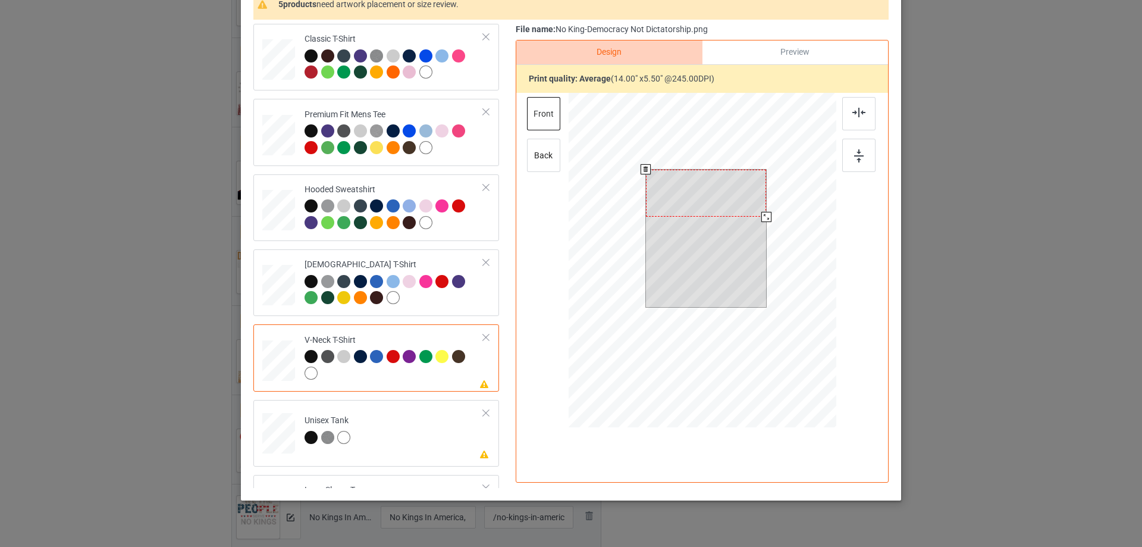
click at [695, 196] on div at bounding box center [706, 194] width 121 height 48
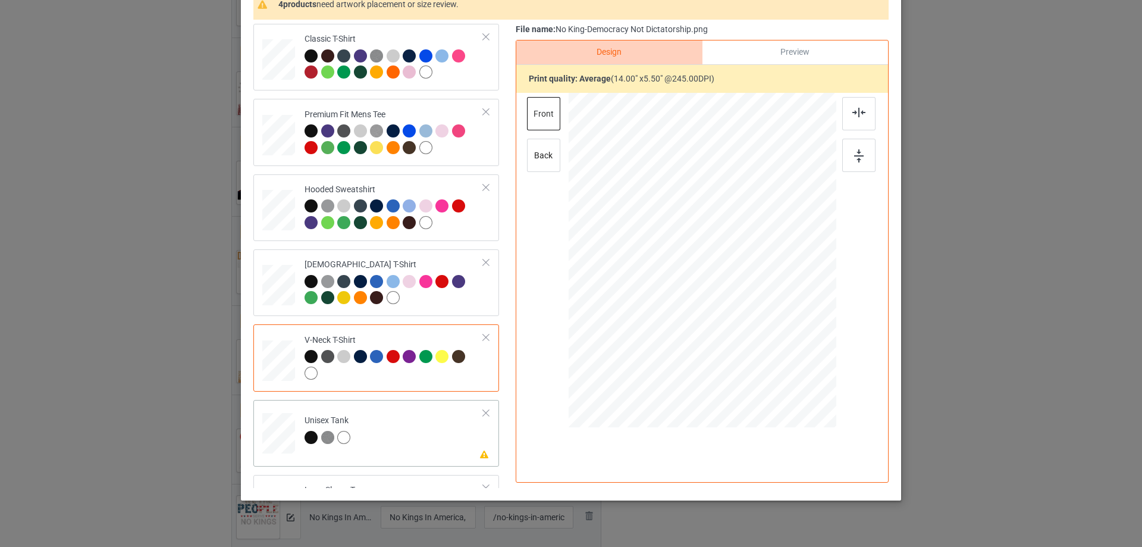
click at [450, 428] on td "Please review artwork placement Unisex Tank" at bounding box center [394, 430] width 192 height 52
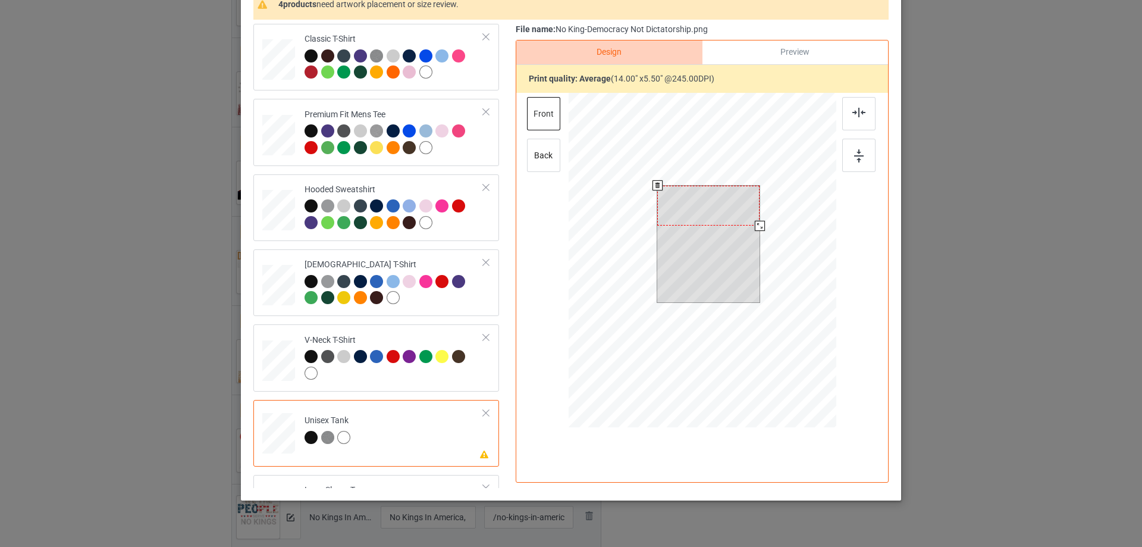
click at [700, 197] on div at bounding box center [708, 206] width 102 height 40
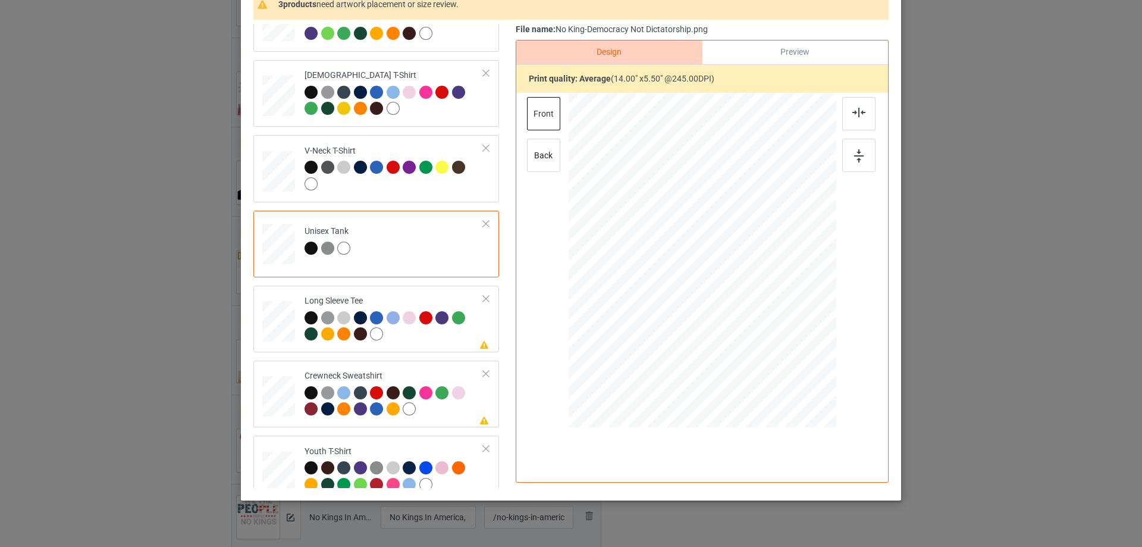
scroll to position [204, 0]
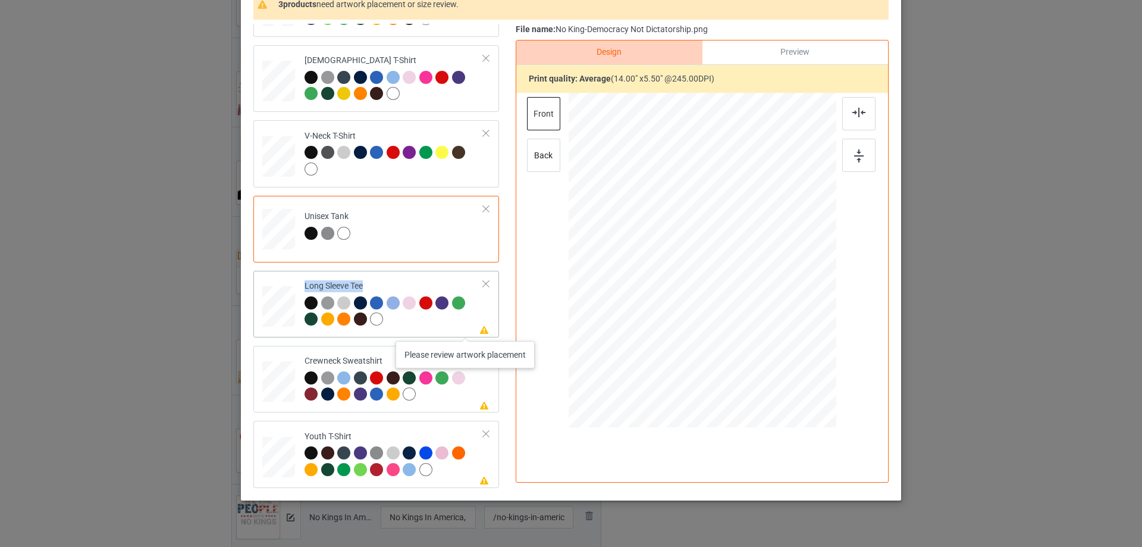
click at [465, 326] on td "Please review artwork placement Long Sleeve Tee" at bounding box center [394, 303] width 192 height 57
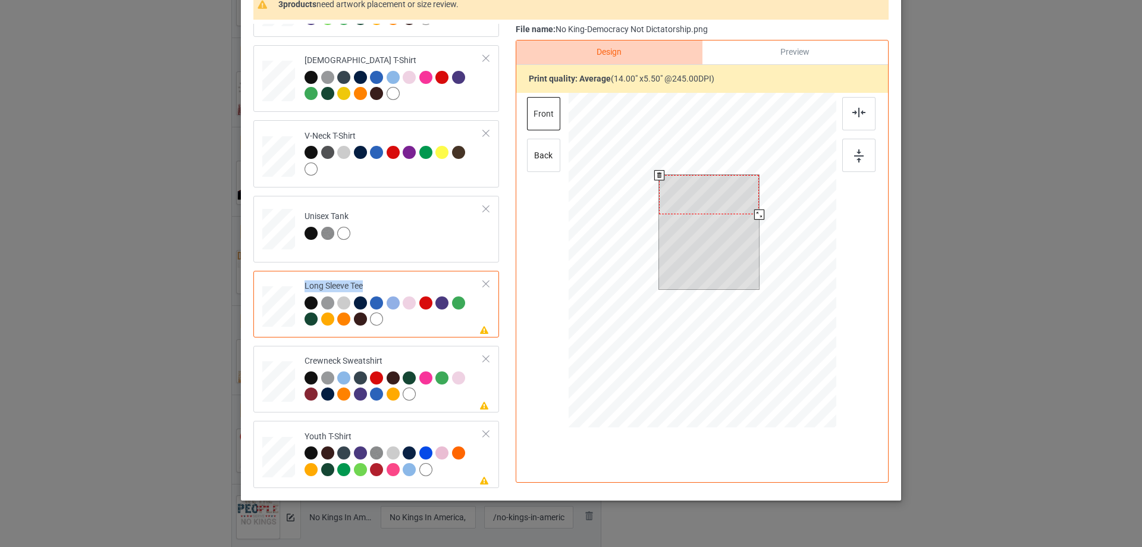
click at [694, 203] on div at bounding box center [709, 194] width 100 height 39
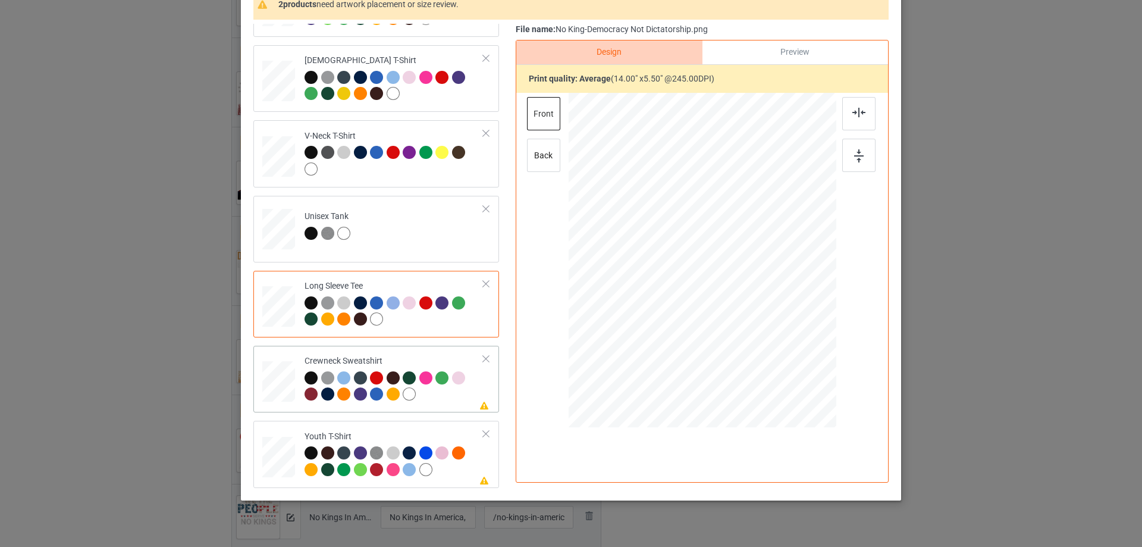
click at [472, 384] on td "Please review artwork placement Crewneck Sweatshirt" at bounding box center [394, 378] width 192 height 57
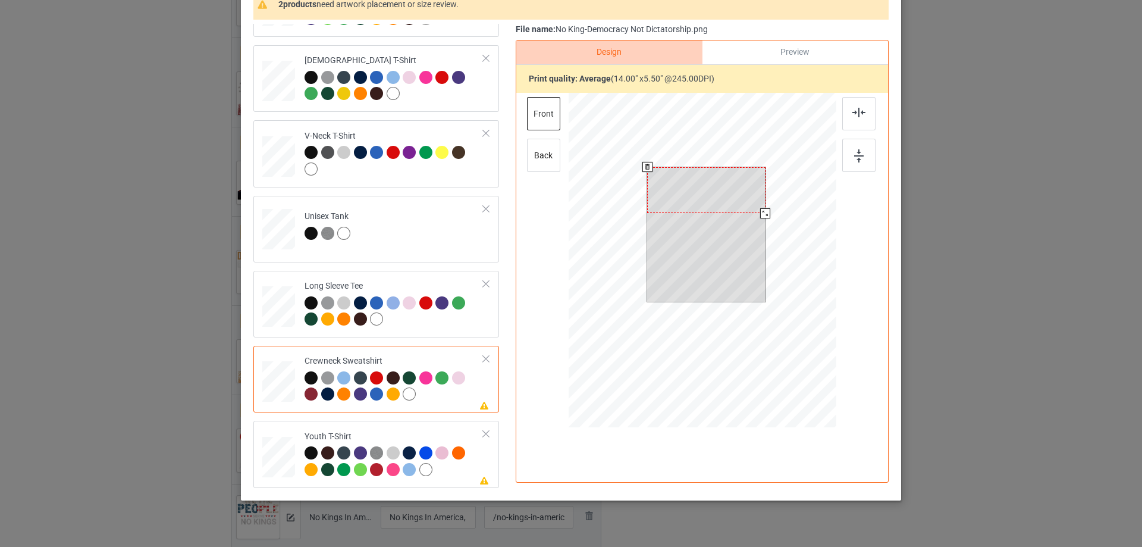
click at [704, 208] on div at bounding box center [706, 190] width 118 height 46
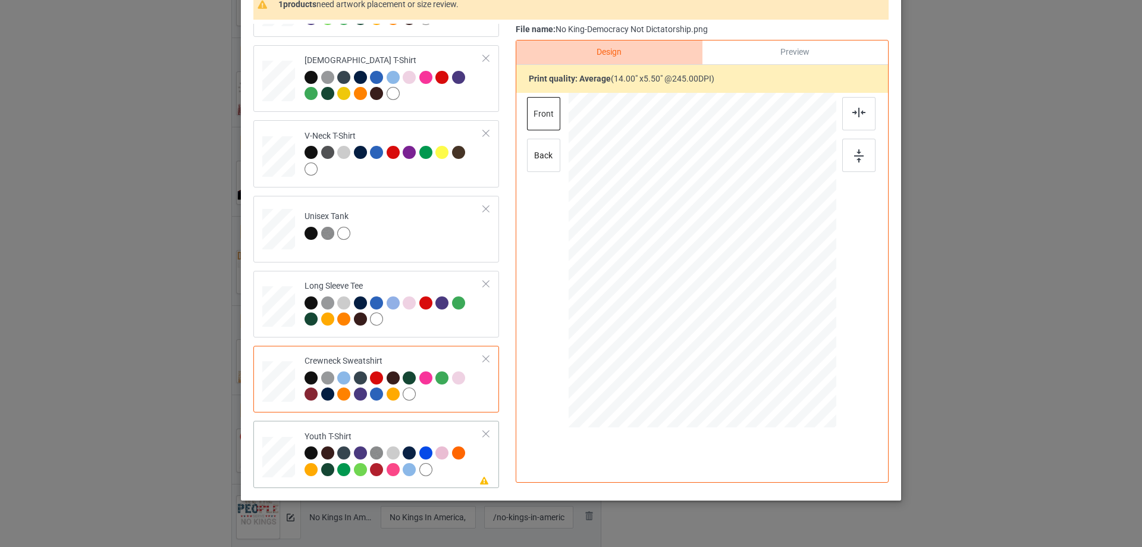
click at [471, 452] on td "Please review artwork placement Youth T-Shirt" at bounding box center [394, 453] width 192 height 57
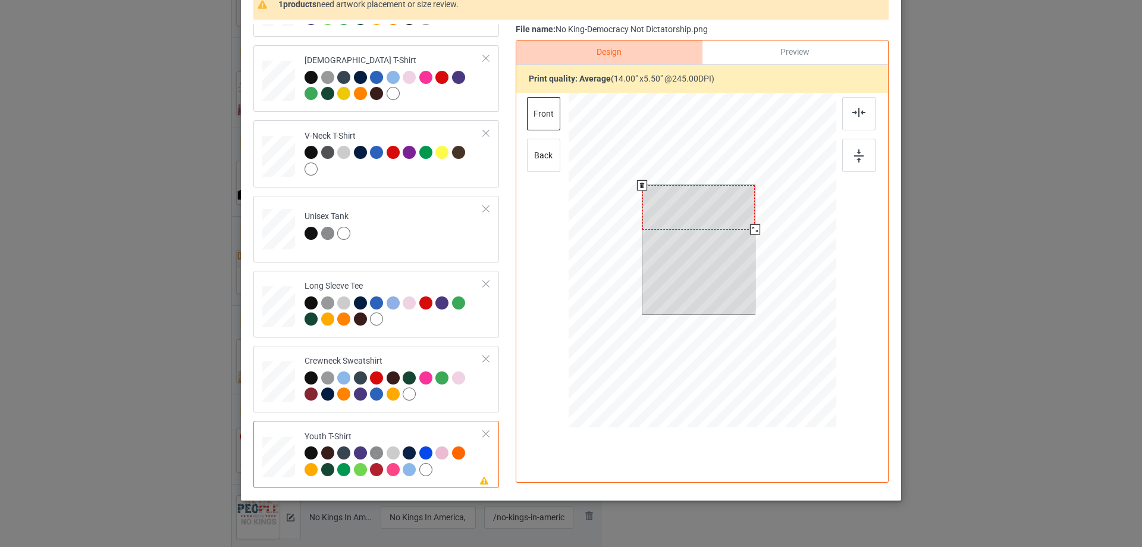
click at [707, 208] on div at bounding box center [698, 207] width 113 height 44
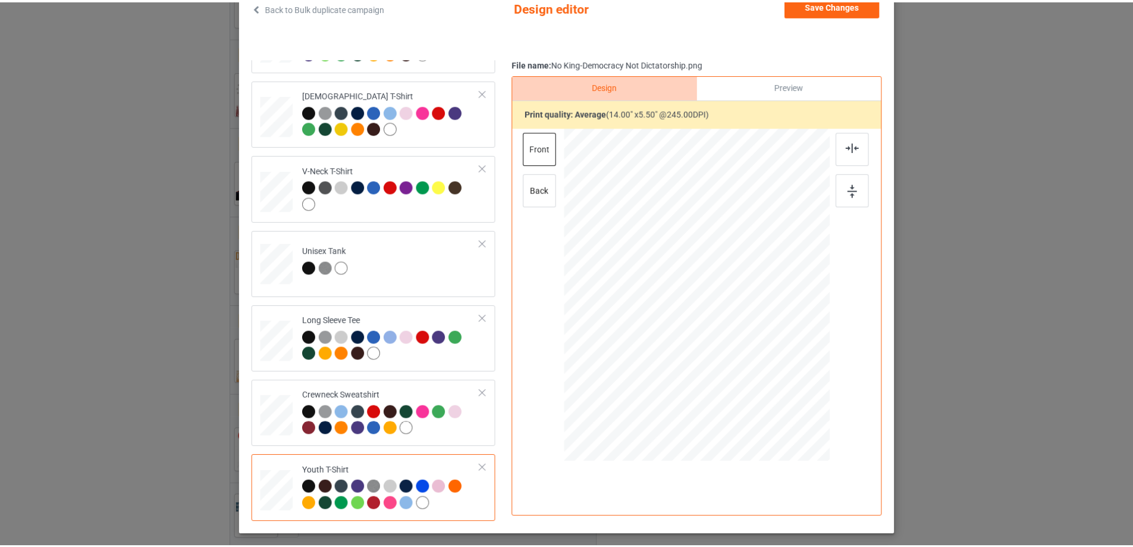
scroll to position [0, 0]
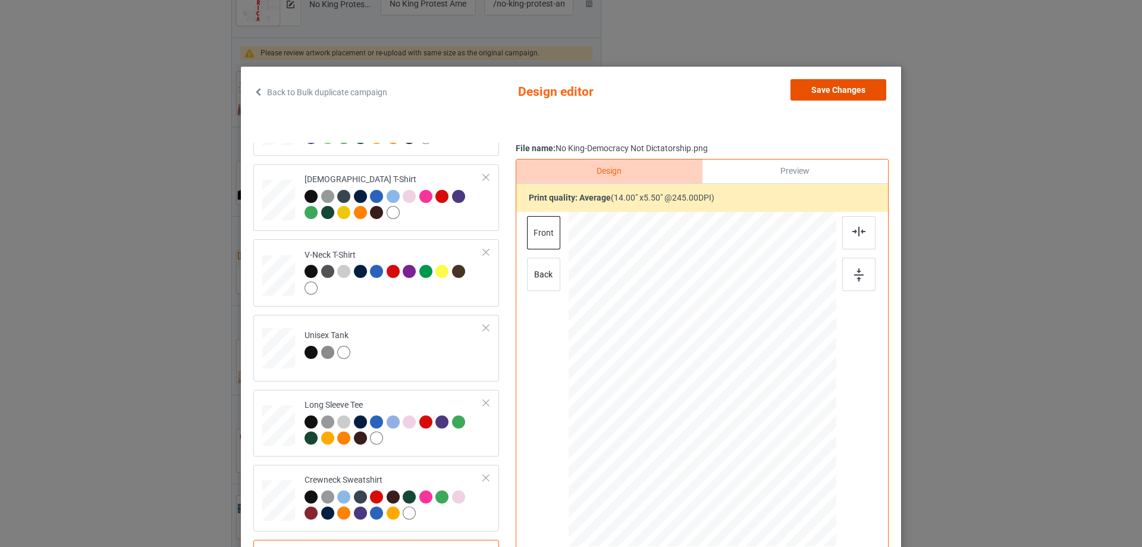
click at [820, 93] on button "Save Changes" at bounding box center [839, 89] width 96 height 21
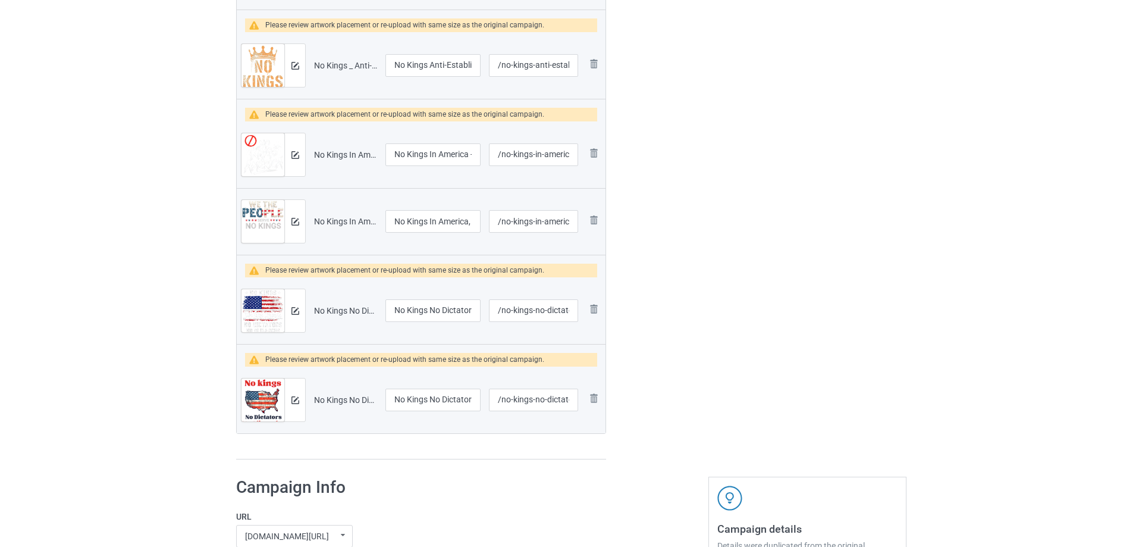
scroll to position [833, 0]
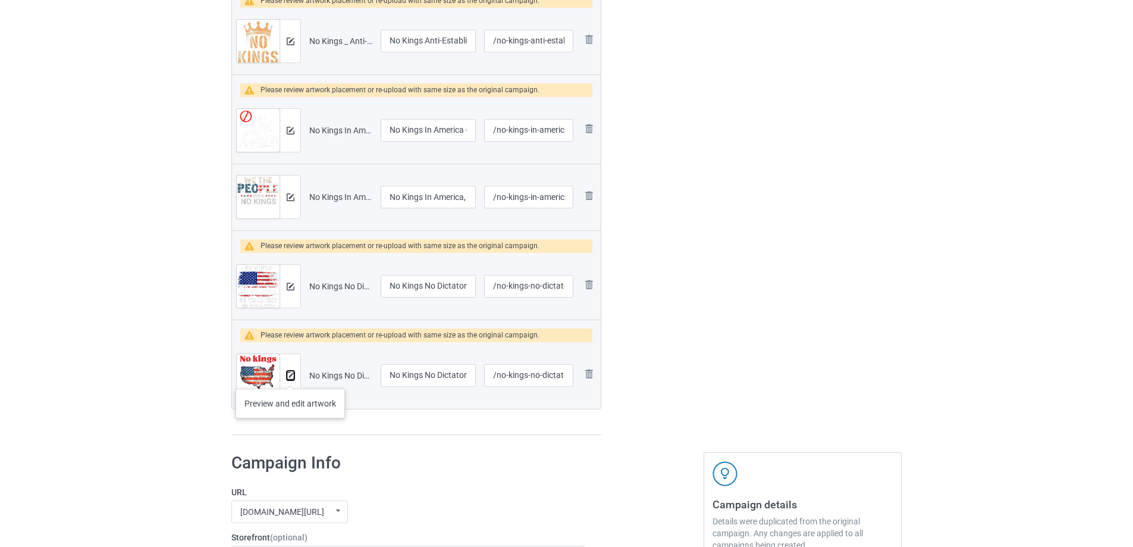
click at [290, 377] on img at bounding box center [291, 376] width 8 height 8
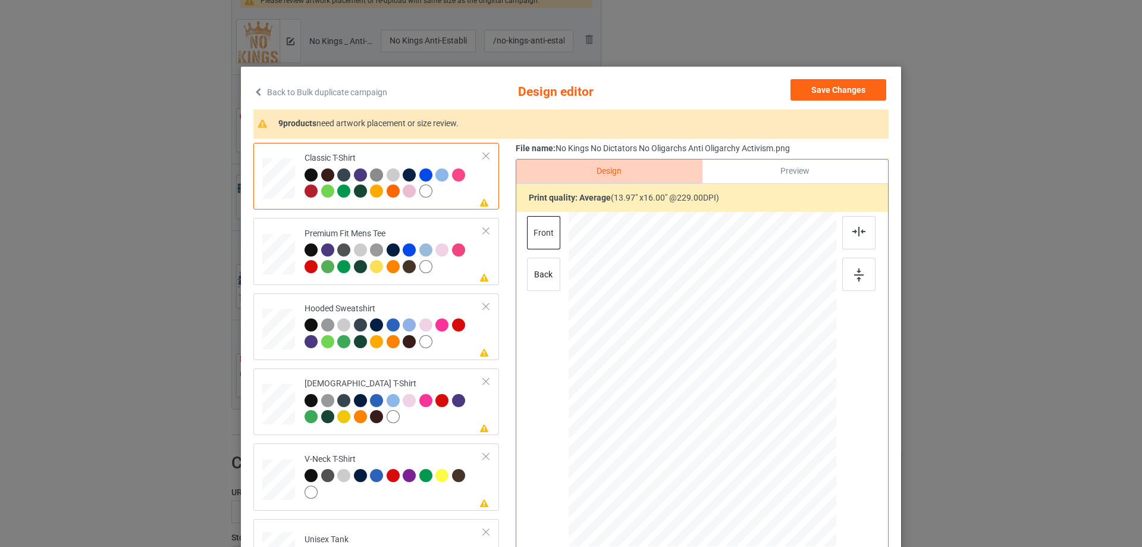
click at [258, 122] on img at bounding box center [266, 123] width 17 height 9
click at [377, 124] on span "need artwork placement or size review." at bounding box center [387, 123] width 142 height 10
click at [463, 197] on div at bounding box center [394, 184] width 179 height 33
click at [465, 268] on div at bounding box center [394, 259] width 179 height 33
click at [466, 191] on div at bounding box center [394, 184] width 179 height 33
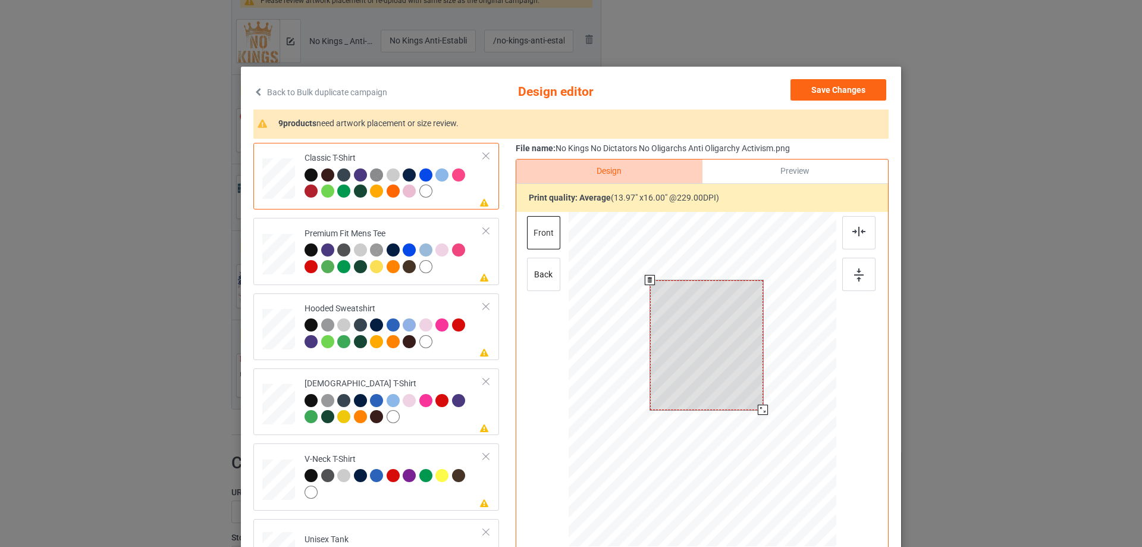
click at [678, 306] on div at bounding box center [706, 345] width 113 height 130
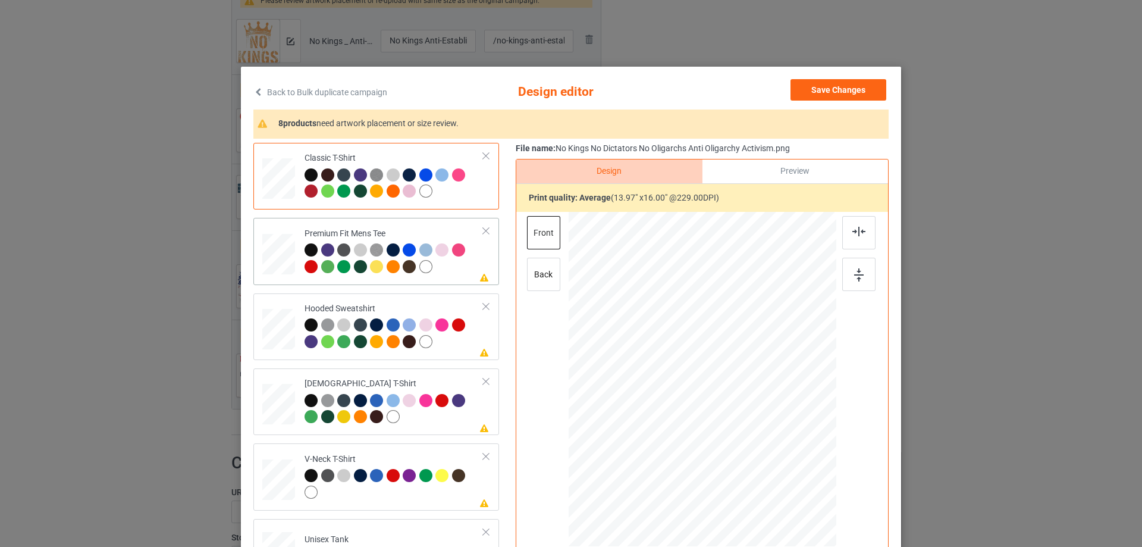
click at [464, 266] on div at bounding box center [394, 259] width 179 height 33
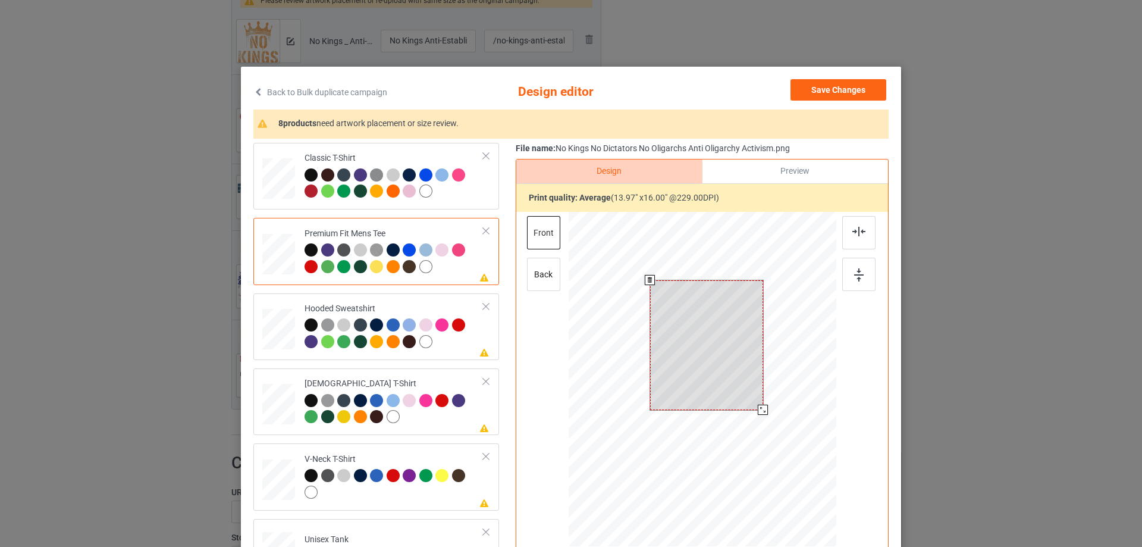
click at [720, 329] on div at bounding box center [706, 345] width 113 height 130
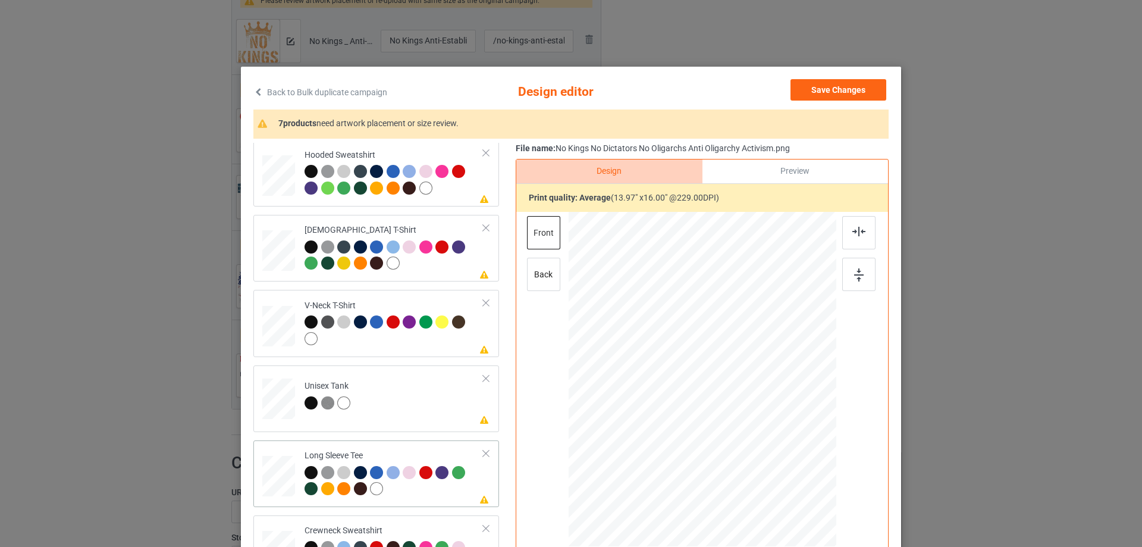
scroll to position [85, 0]
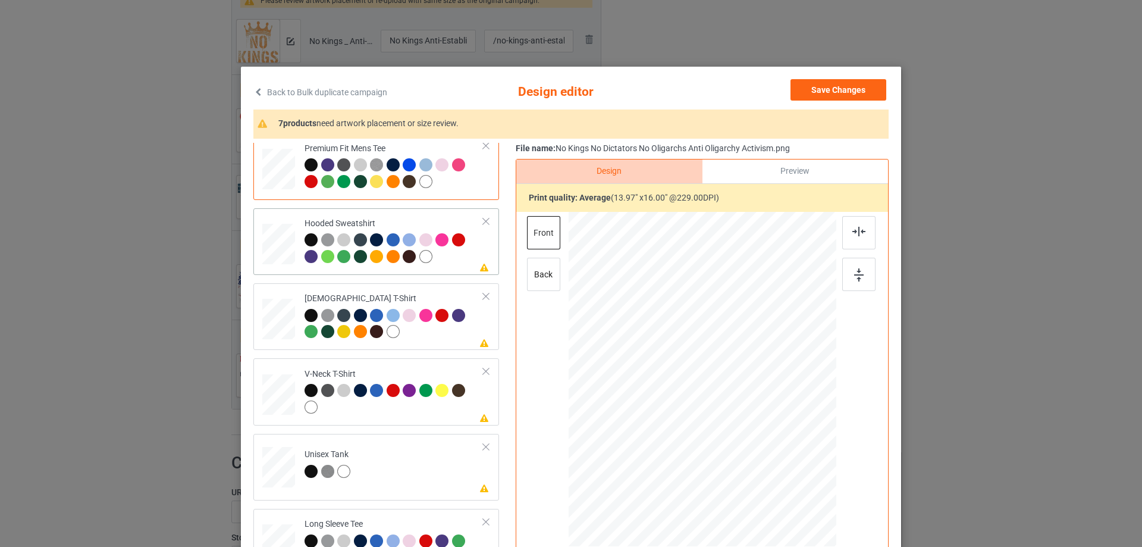
click at [456, 258] on div at bounding box center [394, 249] width 179 height 33
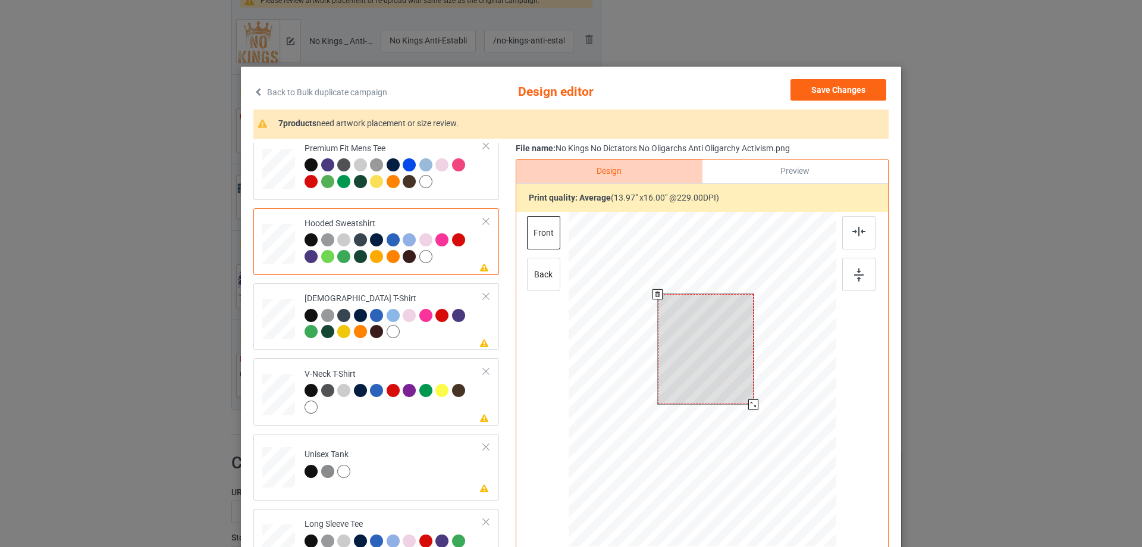
click at [717, 328] on div at bounding box center [706, 349] width 96 height 110
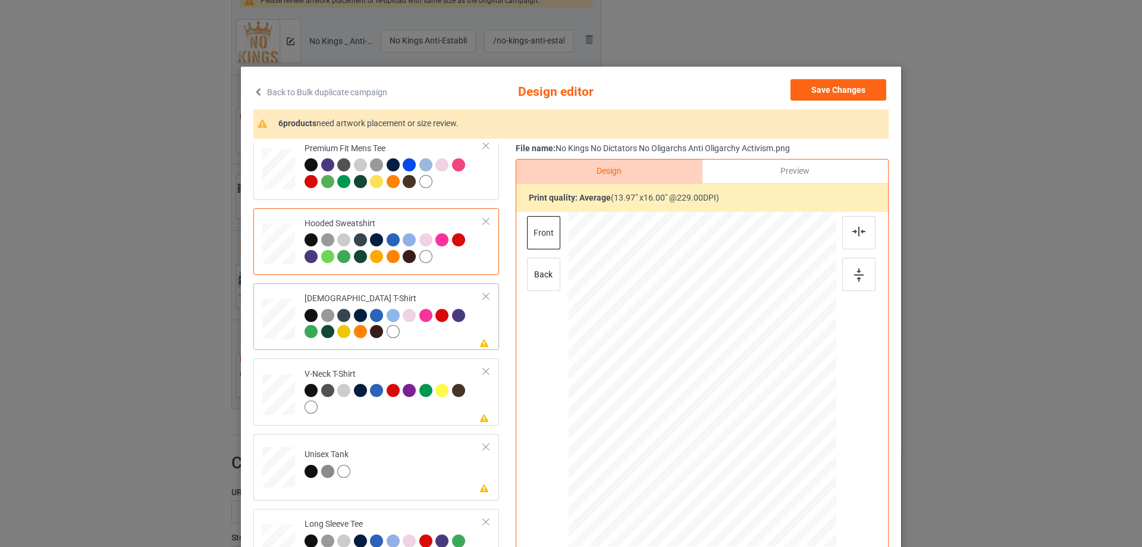
click at [389, 328] on div at bounding box center [393, 331] width 13 height 13
click at [305, 315] on div at bounding box center [311, 315] width 13 height 13
click at [423, 183] on div at bounding box center [425, 181] width 13 height 13
click at [348, 92] on link "Back to Bulk duplicate campaign" at bounding box center [320, 92] width 134 height 26
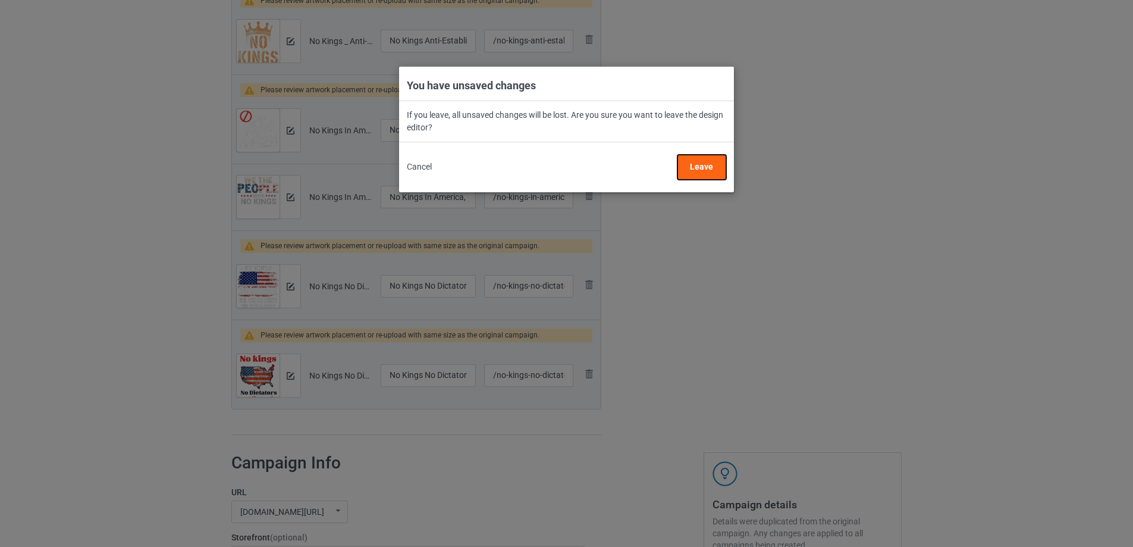
click at [710, 168] on button "Leave" at bounding box center [701, 167] width 49 height 25
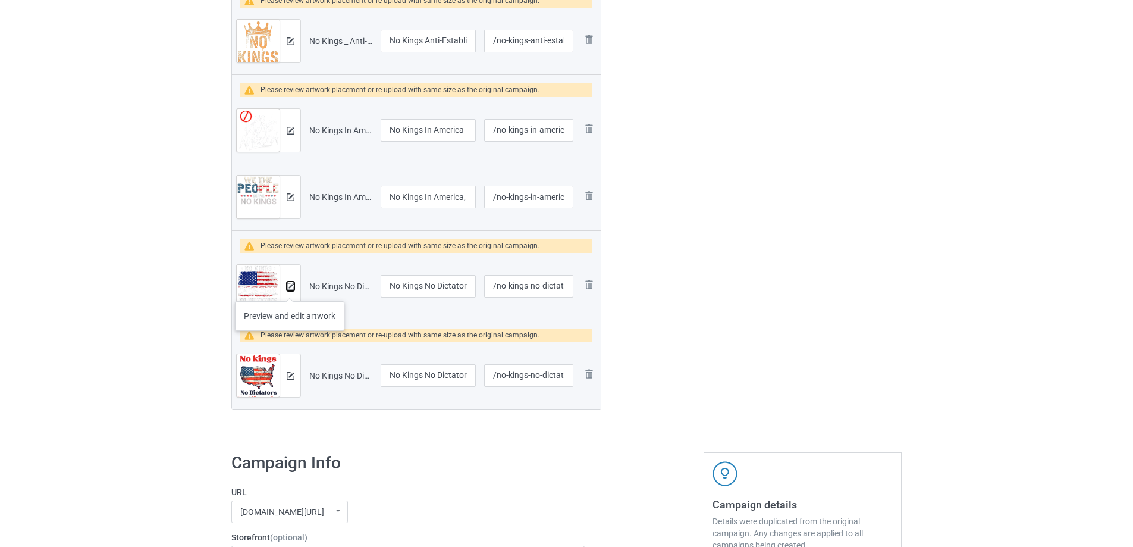
click at [290, 288] on img at bounding box center [291, 287] width 8 height 8
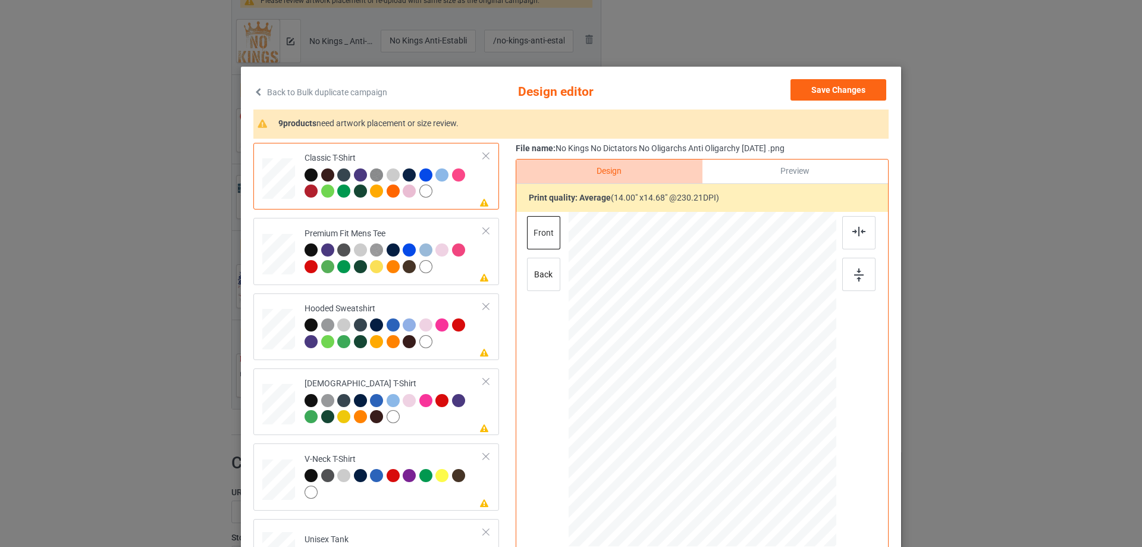
click at [269, 89] on link "Back to Bulk duplicate campaign" at bounding box center [320, 92] width 134 height 26
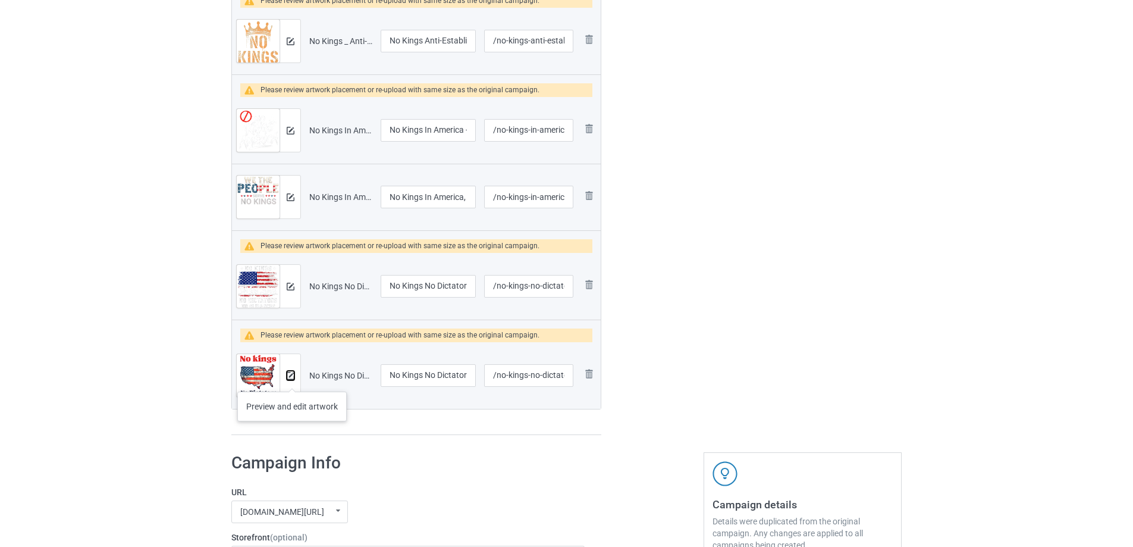
click at [292, 379] on button at bounding box center [291, 376] width 8 height 10
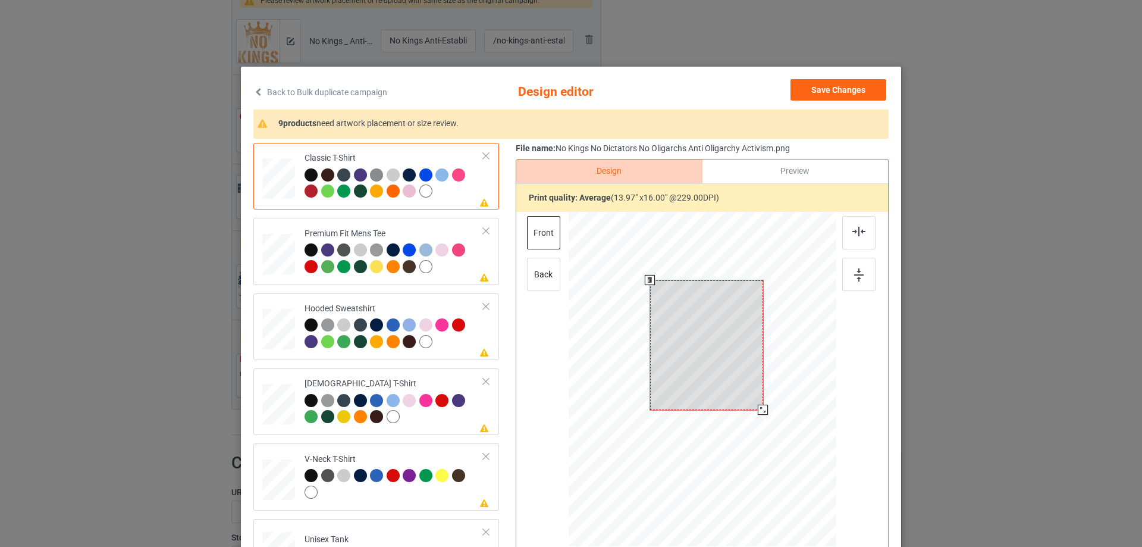
click at [714, 380] on div at bounding box center [706, 345] width 113 height 130
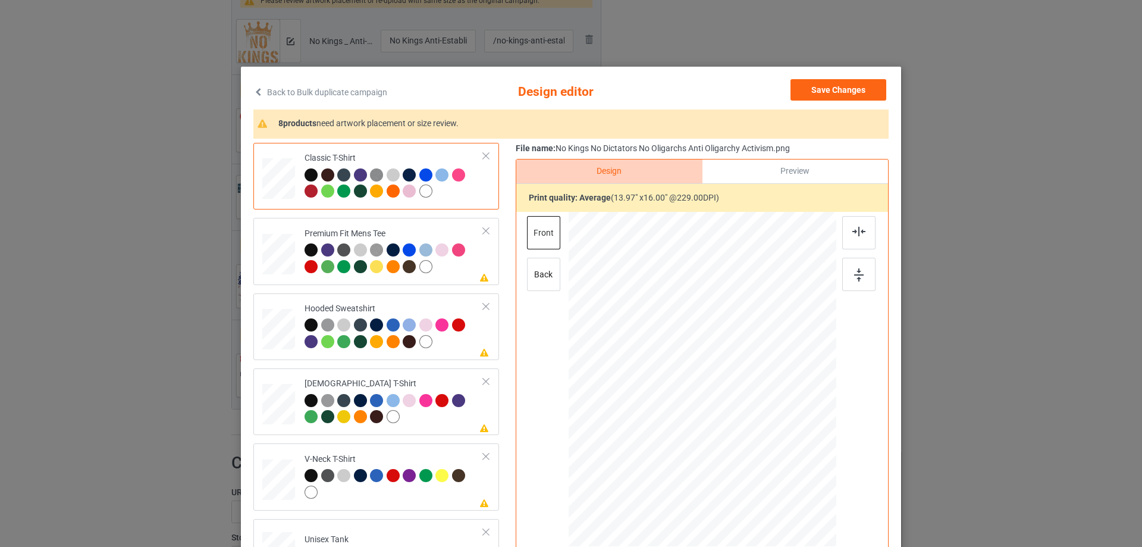
click at [276, 87] on link "Back to Bulk duplicate campaign" at bounding box center [320, 92] width 134 height 26
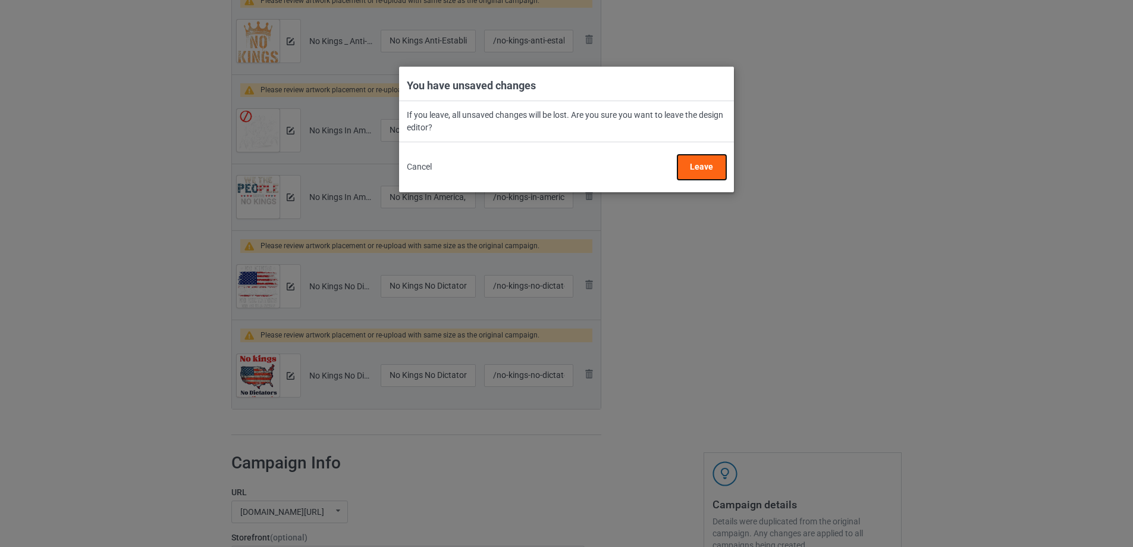
click at [717, 170] on button "Leave" at bounding box center [701, 167] width 49 height 25
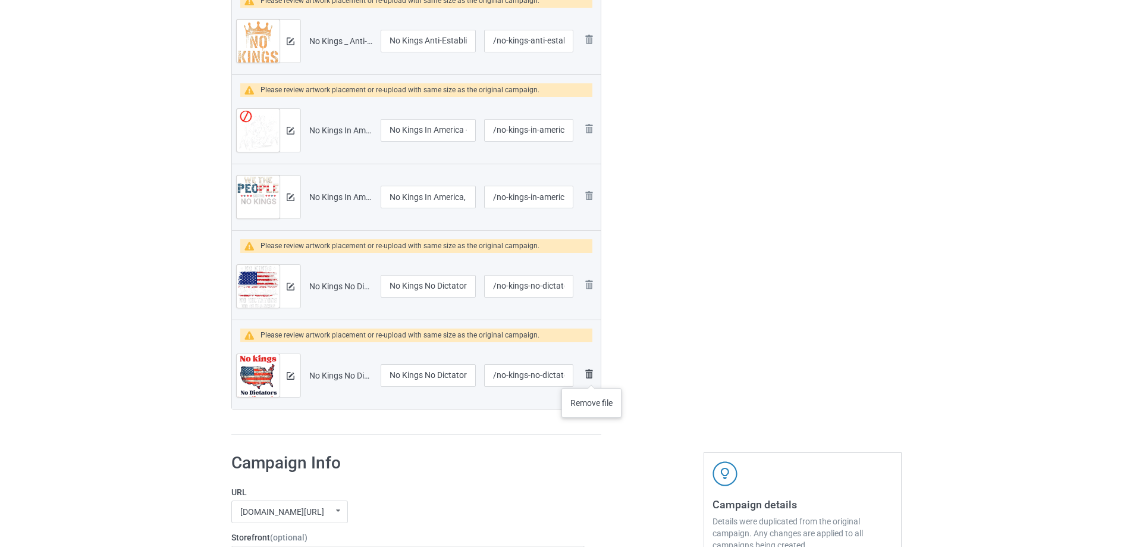
click at [592, 376] on img at bounding box center [589, 373] width 14 height 14
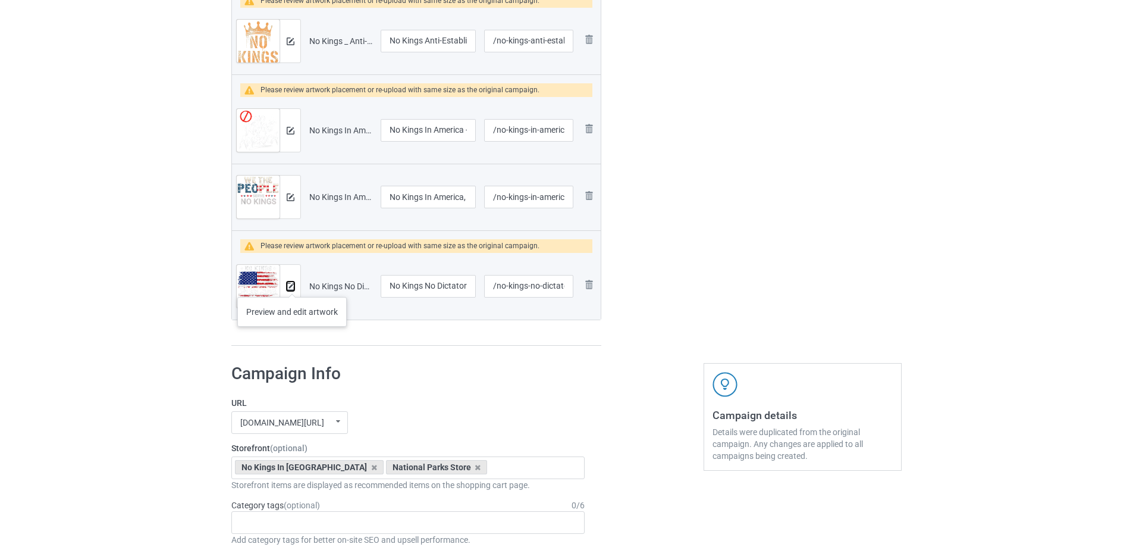
click at [292, 285] on img at bounding box center [291, 287] width 8 height 8
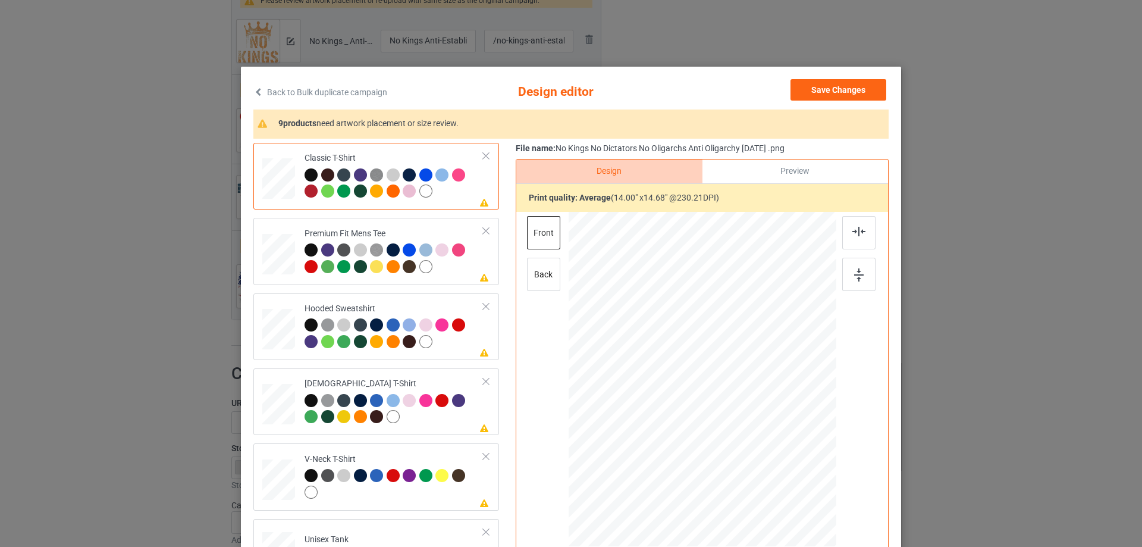
click at [472, 181] on td "Please review artwork placement Classic T-Shirt" at bounding box center [394, 176] width 192 height 57
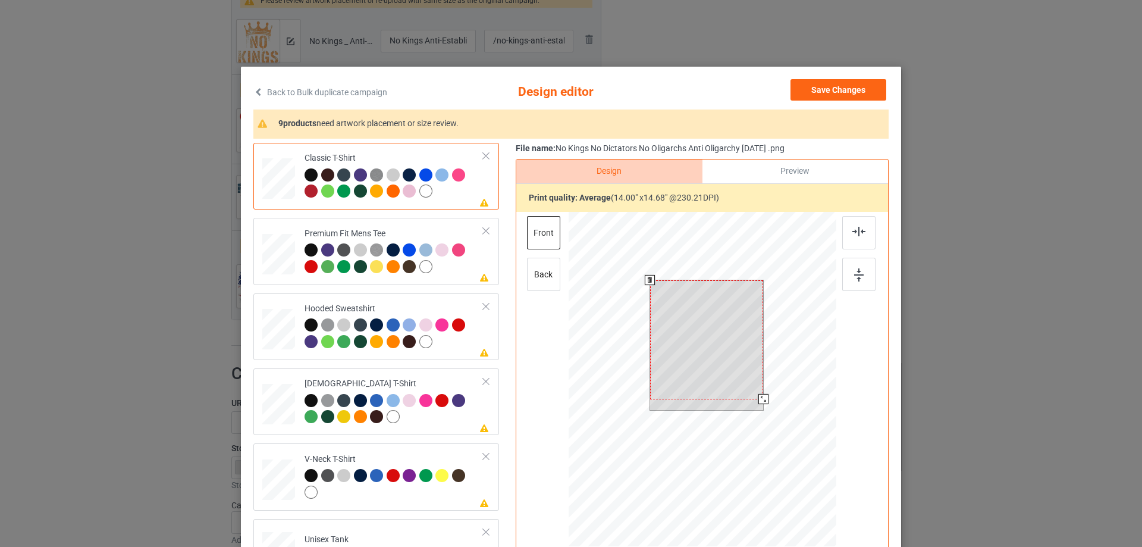
click at [688, 314] on div at bounding box center [707, 339] width 114 height 119
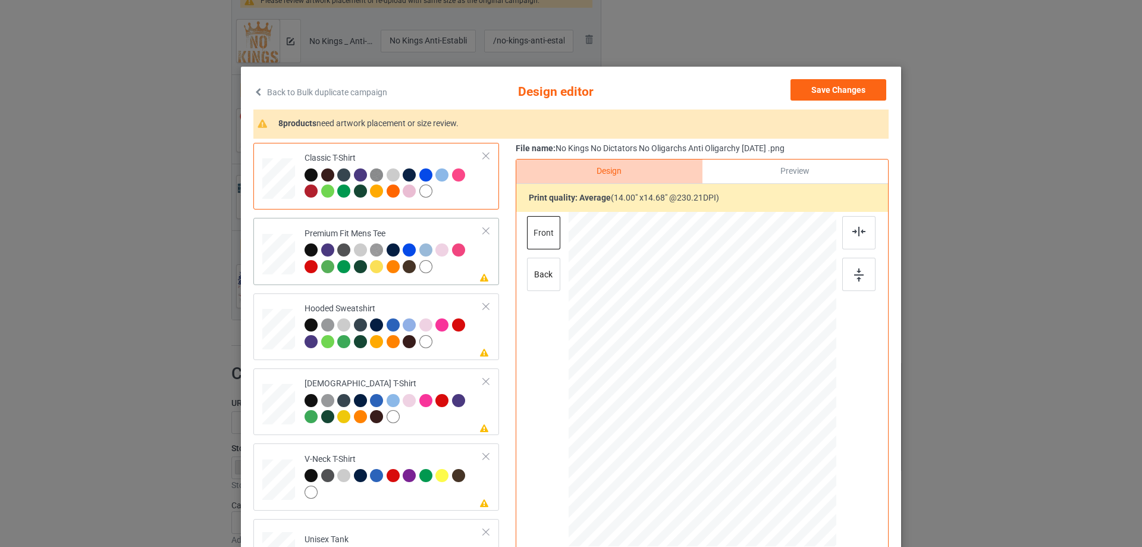
click at [466, 260] on div at bounding box center [394, 259] width 179 height 33
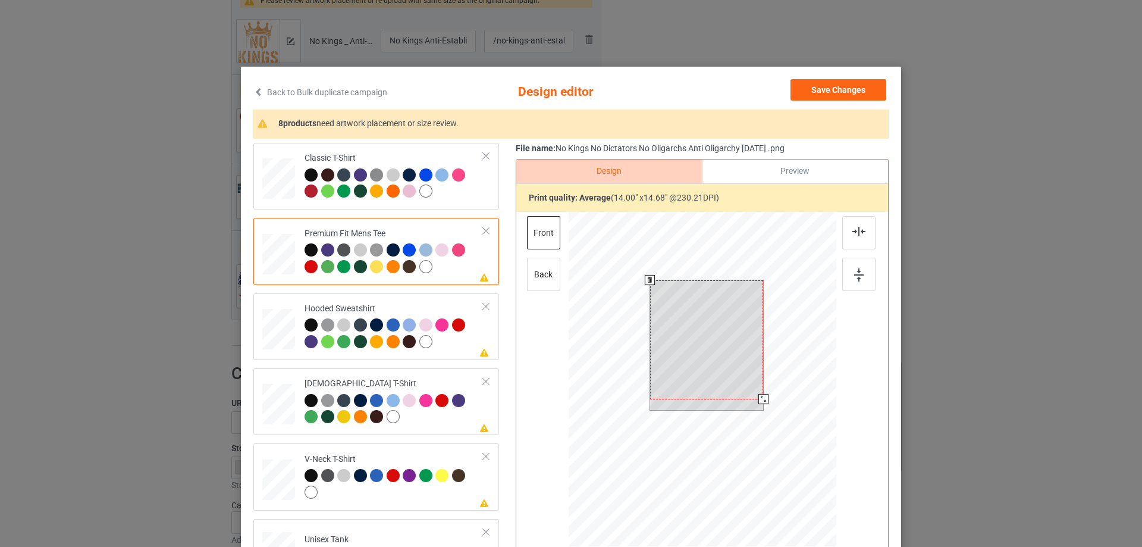
click at [724, 324] on div at bounding box center [707, 339] width 114 height 119
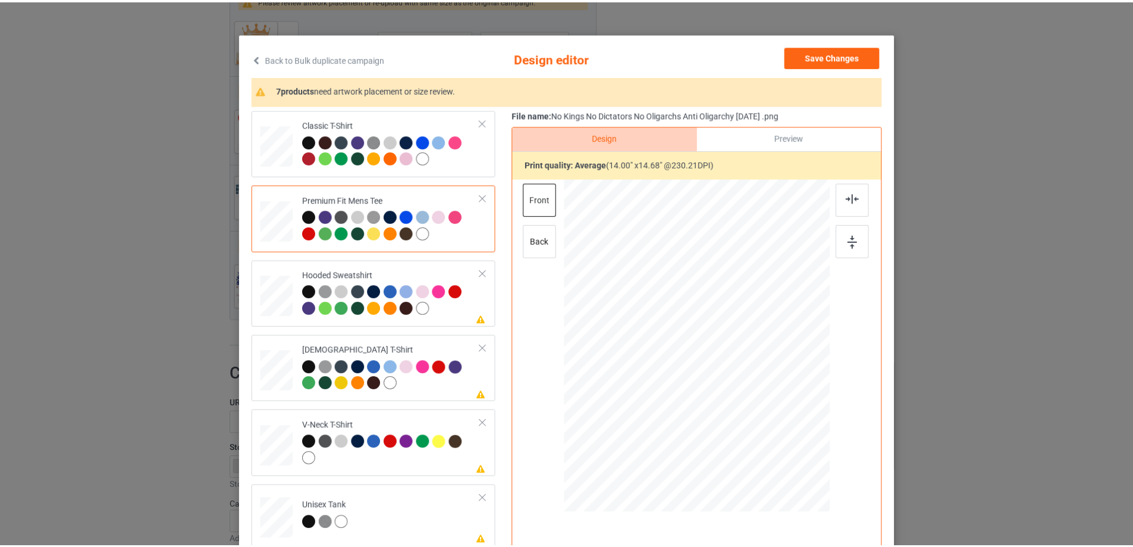
scroll to position [59, 0]
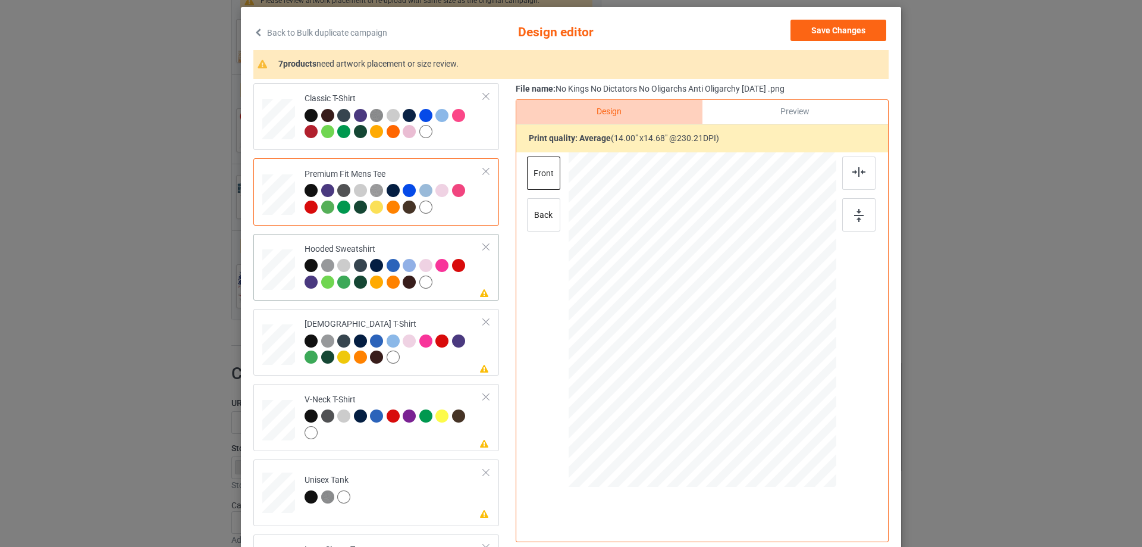
click at [466, 279] on div at bounding box center [394, 275] width 179 height 33
click at [692, 292] on div at bounding box center [706, 284] width 96 height 101
click at [830, 33] on button "Save Changes" at bounding box center [839, 30] width 96 height 21
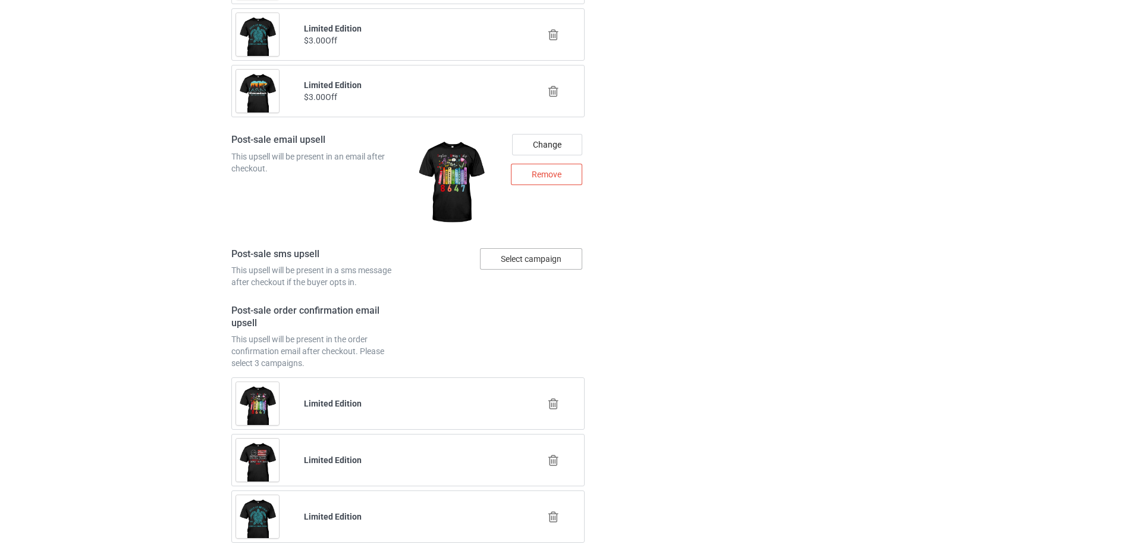
scroll to position [2384, 0]
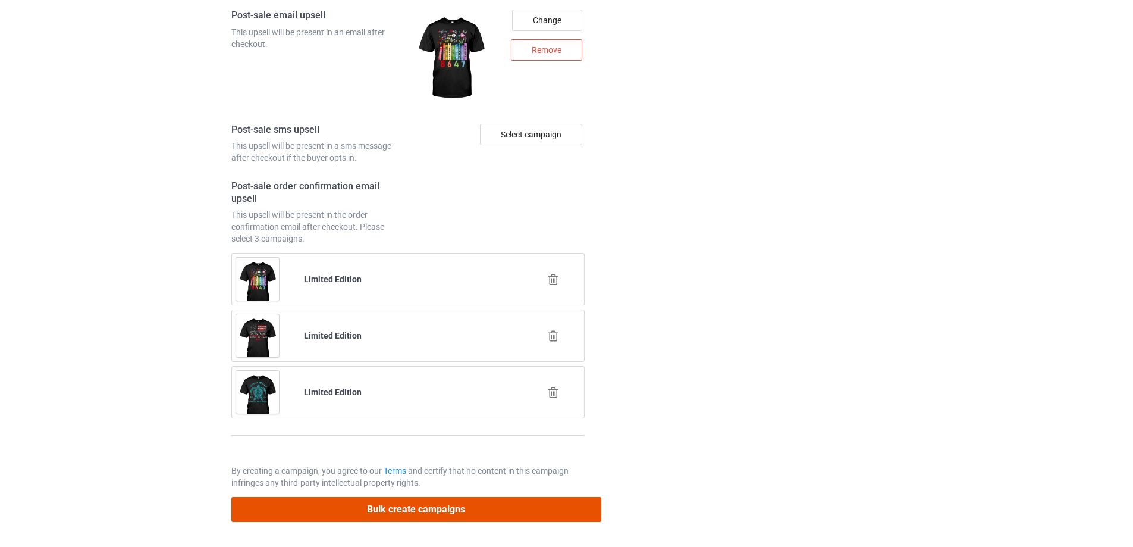
click at [437, 509] on button "Bulk create campaigns" at bounding box center [416, 509] width 370 height 24
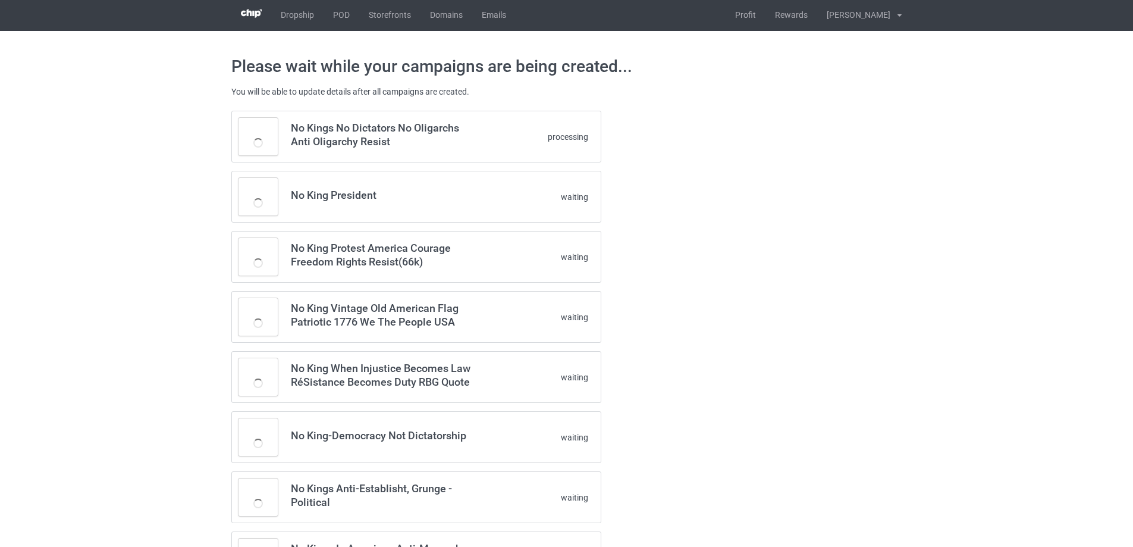
scroll to position [0, 0]
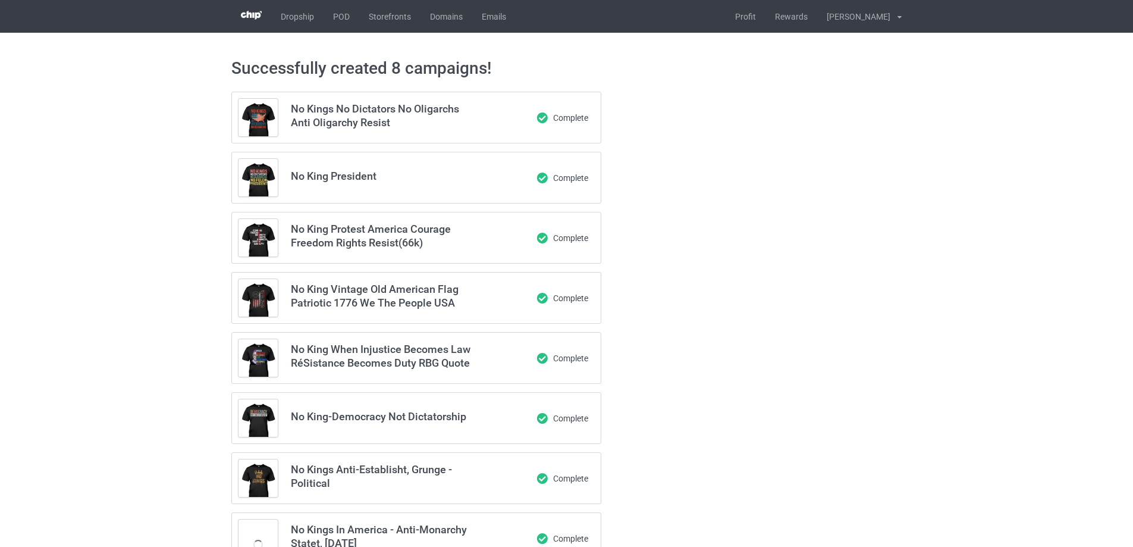
click at [161, 318] on div "Successfully created 8 campaigns! No Kings No Dictators No Oligarchs Anti Oliga…" at bounding box center [566, 371] width 1133 height 676
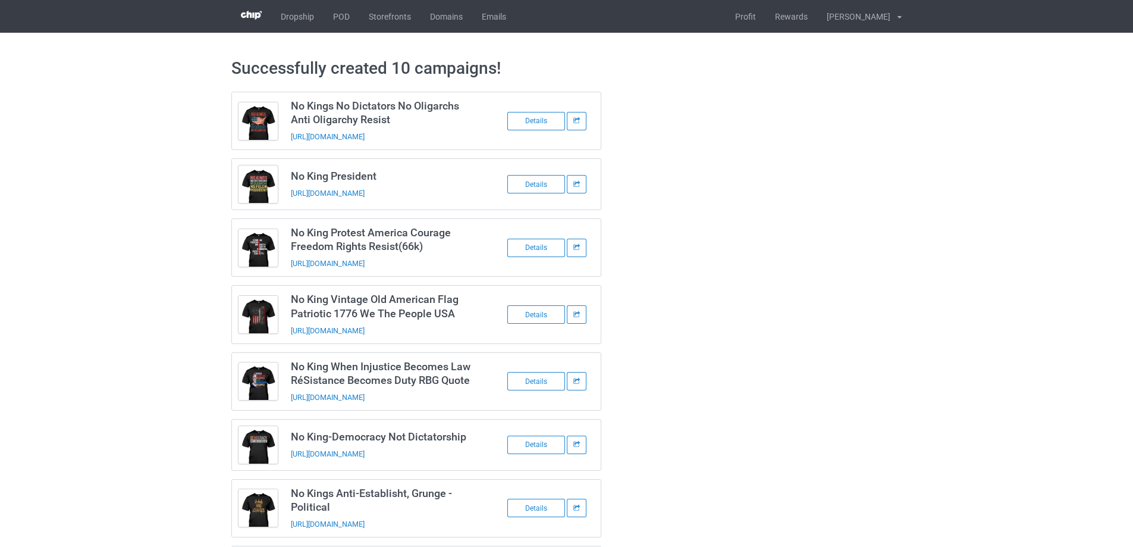
click at [84, 423] on div "Successfully created 10 campaigns! No Kings No Dictators No Oligarchs Anti Olig…" at bounding box center [566, 397] width 1133 height 729
drag, startPoint x: 461, startPoint y: 195, endPoint x: 291, endPoint y: 195, distance: 169.5
click at [291, 195] on td "No King President [URL][DOMAIN_NAME]" at bounding box center [384, 184] width 201 height 51
copy link "[URL][DOMAIN_NAME]"
click at [101, 143] on div "Successfully created 10 campaigns! No Kings No Dictators No Oligarchs Anti Olig…" at bounding box center [566, 397] width 1133 height 729
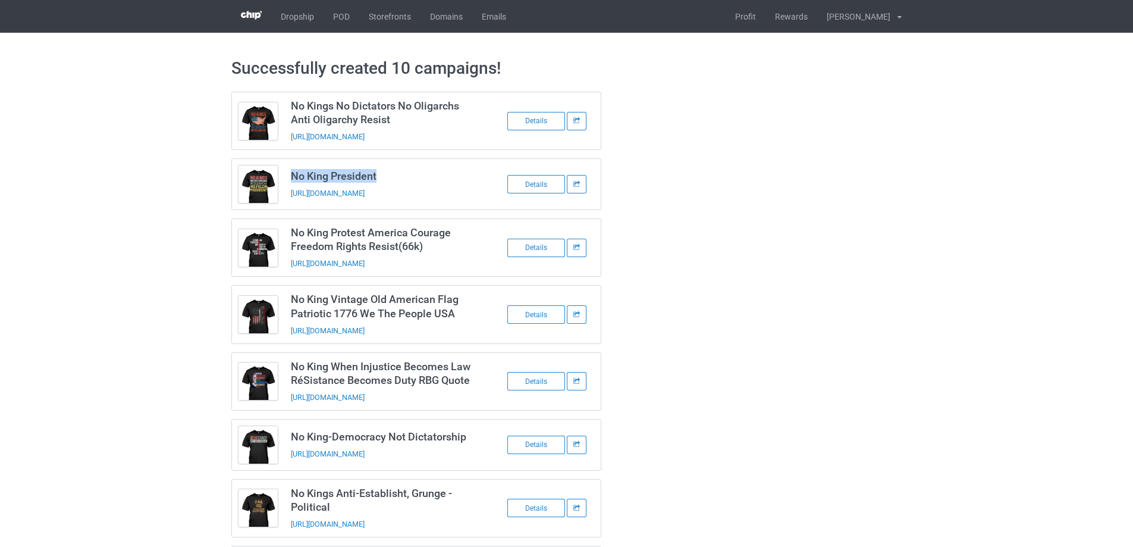
drag, startPoint x: 400, startPoint y: 178, endPoint x: 293, endPoint y: 177, distance: 107.1
click at [293, 177] on h3 "No King President" at bounding box center [385, 176] width 188 height 14
copy h3 "No King President"
click at [155, 329] on div "Successfully created 10 campaigns! No Kings No Dictators No Oligarchs Anti Olig…" at bounding box center [566, 397] width 1133 height 729
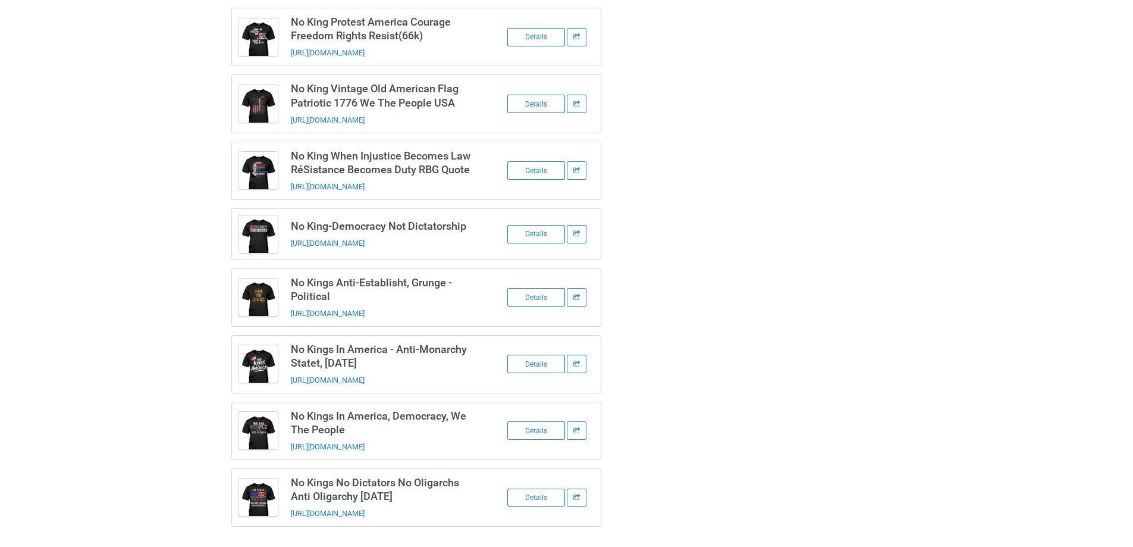
scroll to position [211, 0]
drag, startPoint x: 358, startPoint y: 427, endPoint x: 292, endPoint y: 413, distance: 67.6
click at [292, 413] on h3 "No Kings In America, Democracy, We The People" at bounding box center [385, 421] width 188 height 27
copy h3 "No Kings In America, Democracy, We The People"
click at [159, 451] on div "Successfully created 10 campaigns! No Kings No Dictators No Oligarchs Anti Olig…" at bounding box center [566, 186] width 1133 height 729
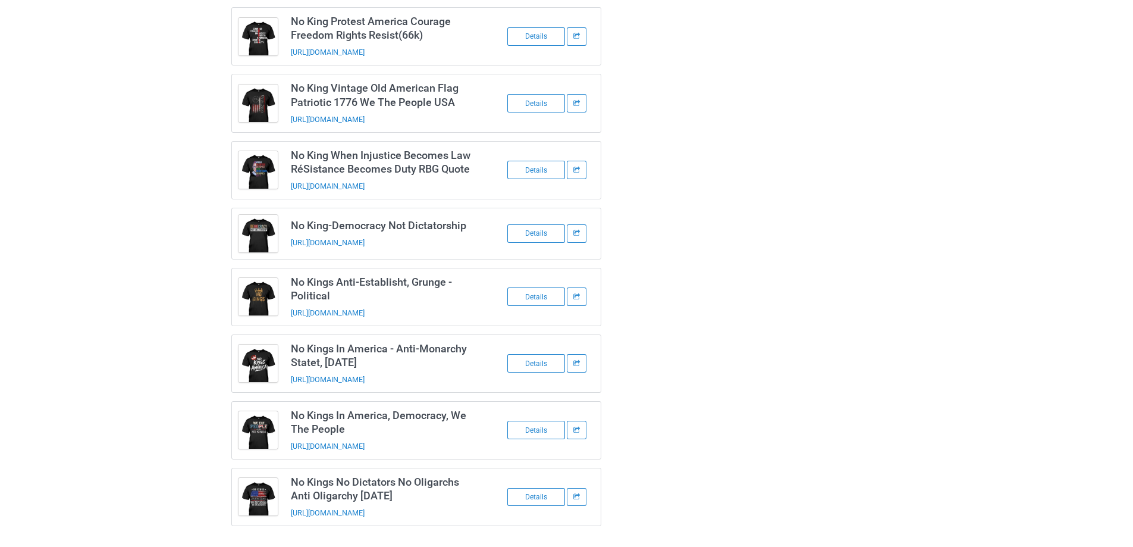
click at [131, 375] on div "Successfully created 10 campaigns! No Kings No Dictators No Oligarchs Anti Olig…" at bounding box center [566, 186] width 1133 height 729
click at [181, 367] on div "Successfully created 10 campaigns! No Kings No Dictators No Oligarchs Anti Olig…" at bounding box center [566, 186] width 1133 height 729
drag, startPoint x: 347, startPoint y: 293, endPoint x: 293, endPoint y: 280, distance: 56.3
click at [293, 280] on h3 "No Kings Anti-Establisht, Grunge - Political" at bounding box center [385, 288] width 188 height 27
copy h3 "No Kings Anti-Establisht, Grunge - Political"
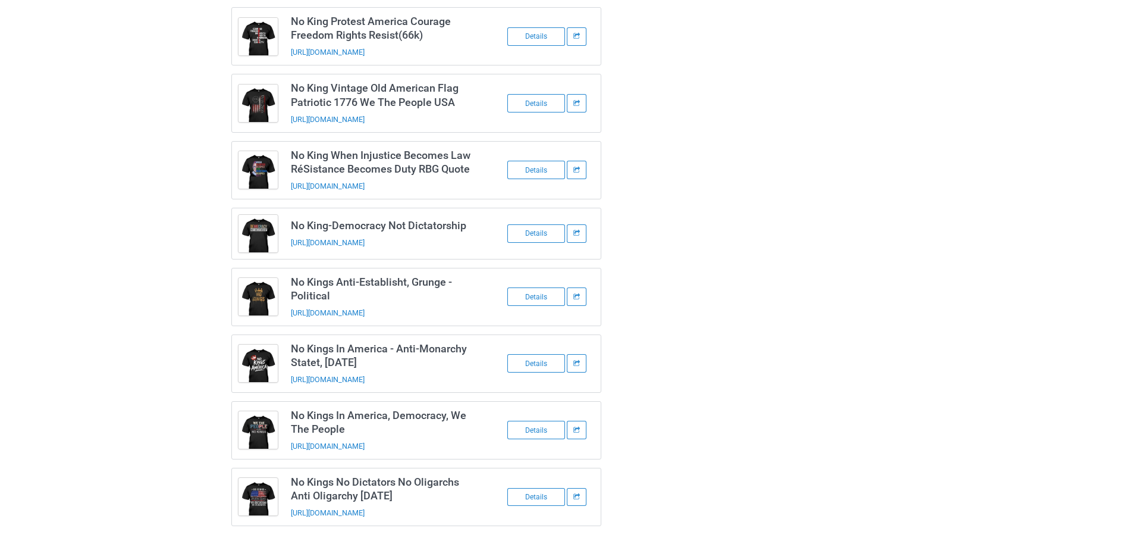
click at [119, 343] on div "Successfully created 10 campaigns! No Kings No Dictators No Oligarchs Anti Olig…" at bounding box center [566, 186] width 1133 height 729
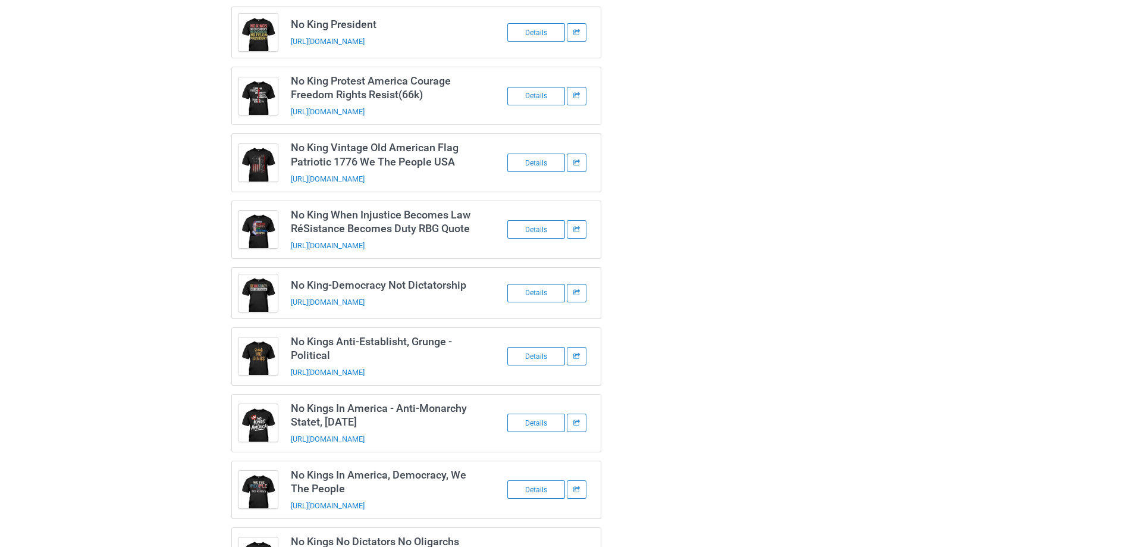
scroll to position [92, 0]
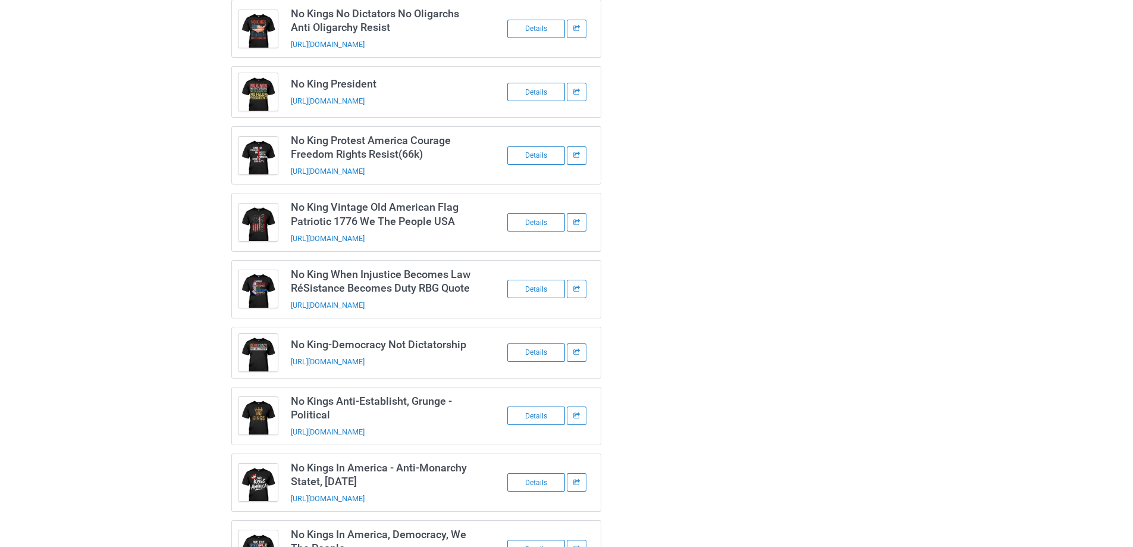
click at [366, 147] on h3 "No King Protest America Courage Freedom Rights Resist(66k)" at bounding box center [385, 146] width 188 height 27
